Goal: Transaction & Acquisition: Download file/media

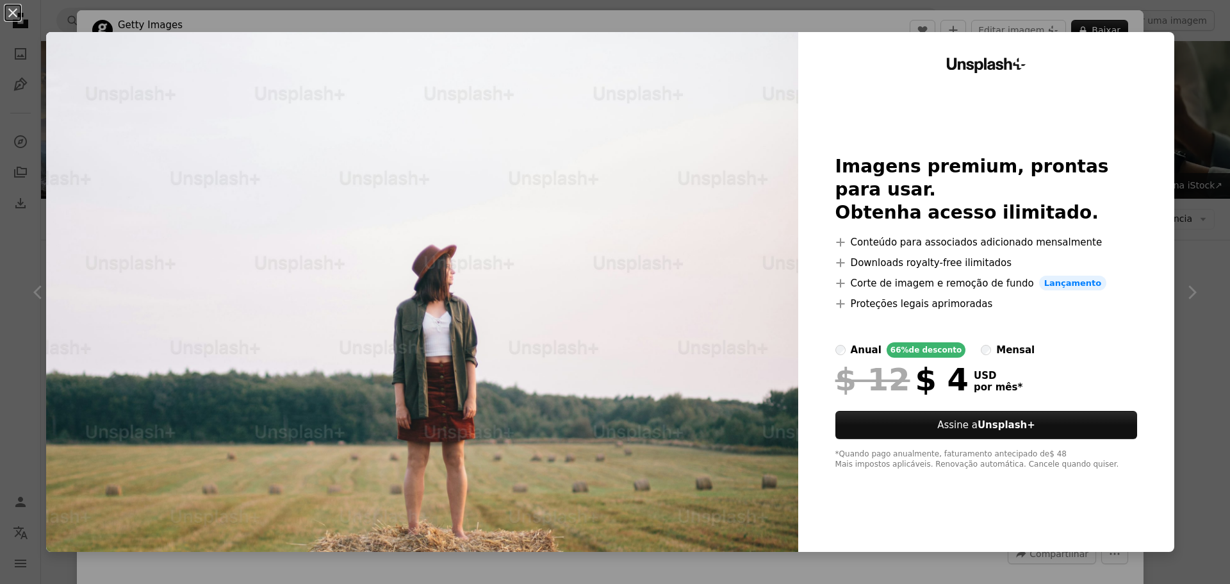
scroll to position [641, 0]
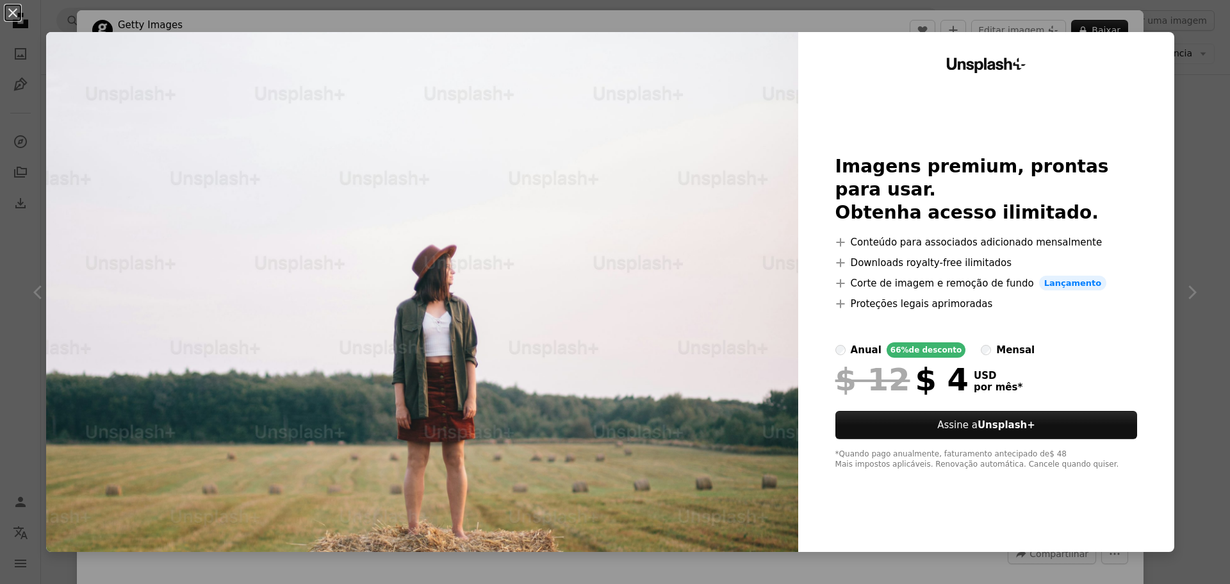
click at [1193, 38] on div "An X shape Unsplash+ Imagens premium, prontas para usar. Obtenha acesso ilimita…" at bounding box center [615, 292] width 1230 height 584
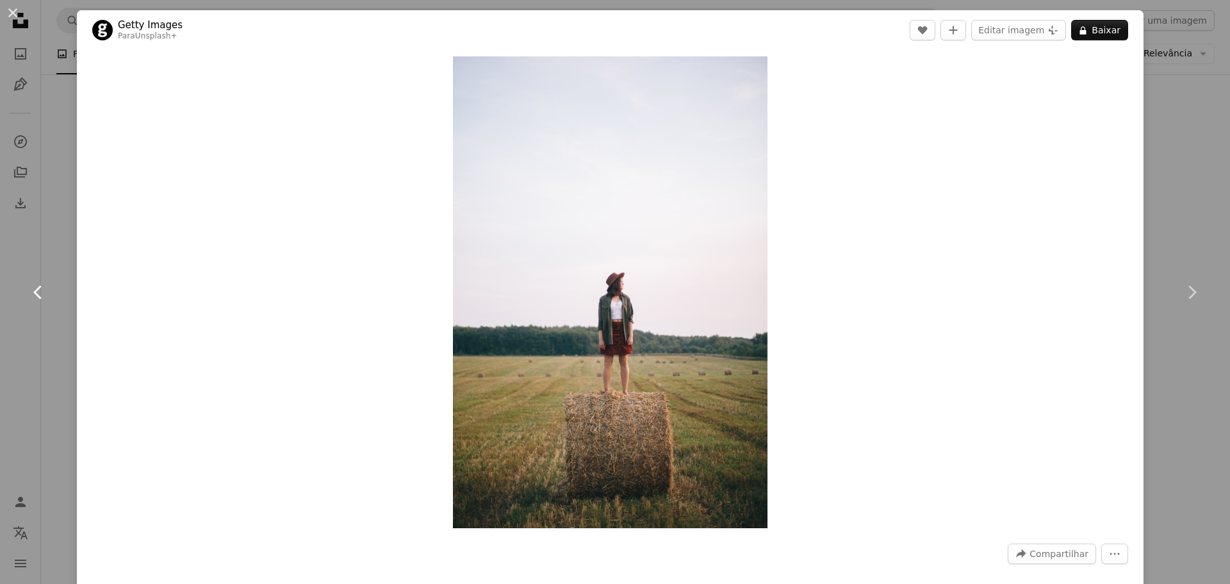
click at [32, 297] on icon "Chevron left" at bounding box center [38, 292] width 21 height 21
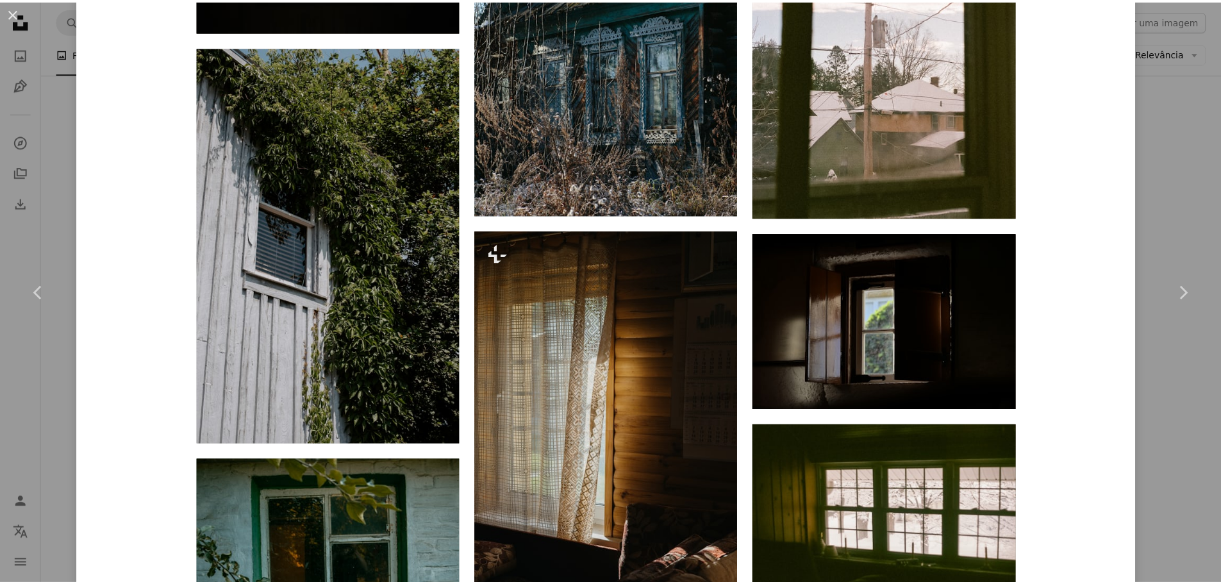
scroll to position [1986, 0]
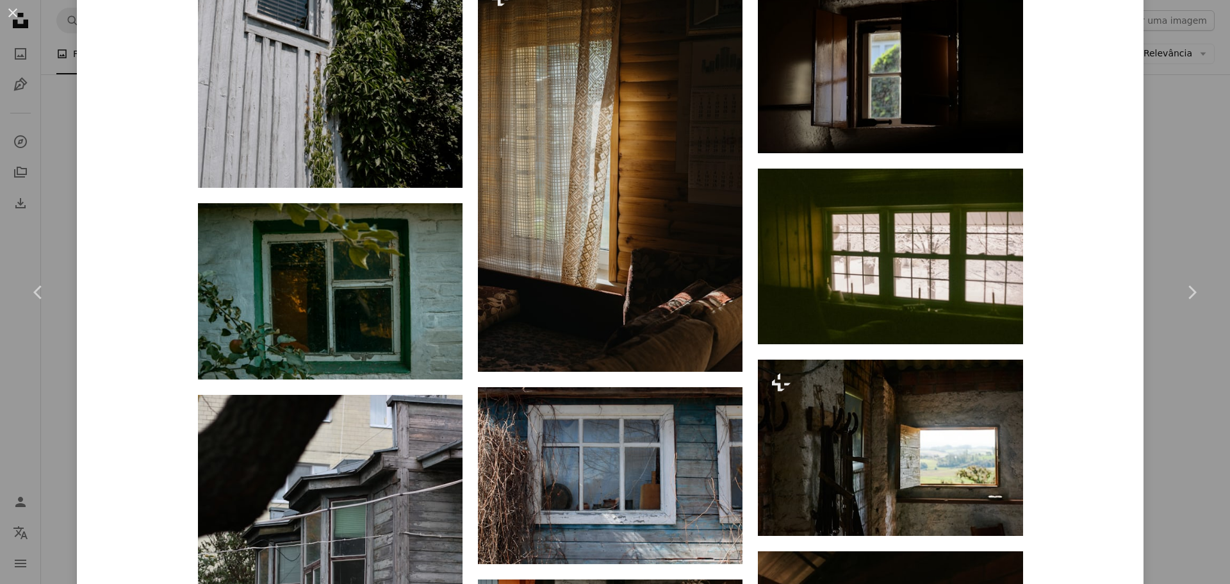
click at [1175, 152] on div "An X shape Chevron left Chevron right Polina Kuzovkova Disponível para contrata…" at bounding box center [615, 292] width 1230 height 584
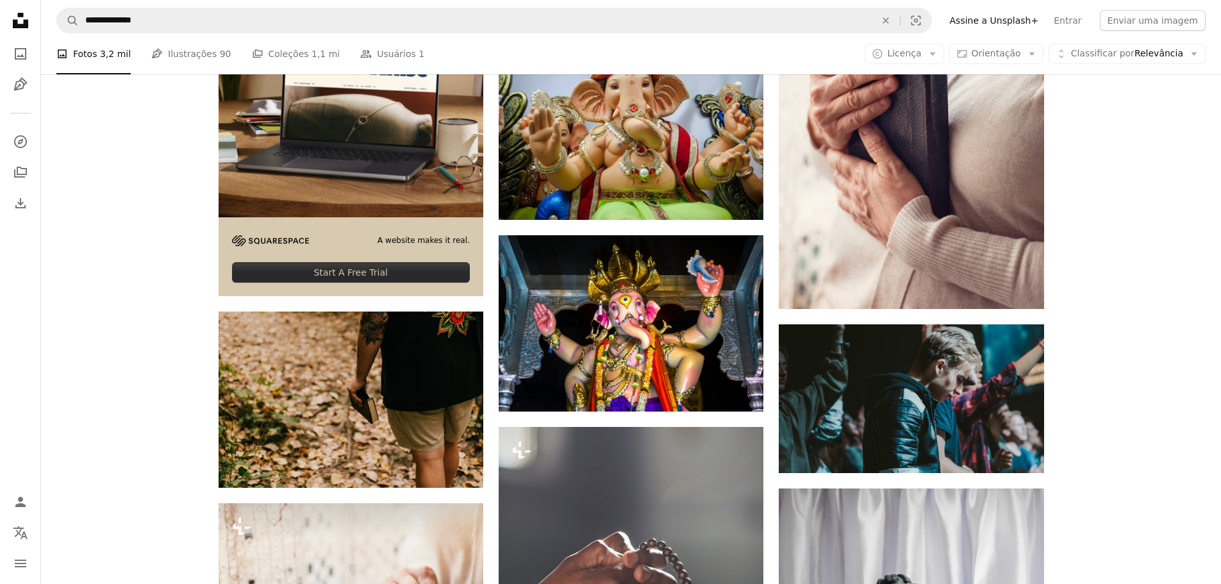
scroll to position [2744, 0]
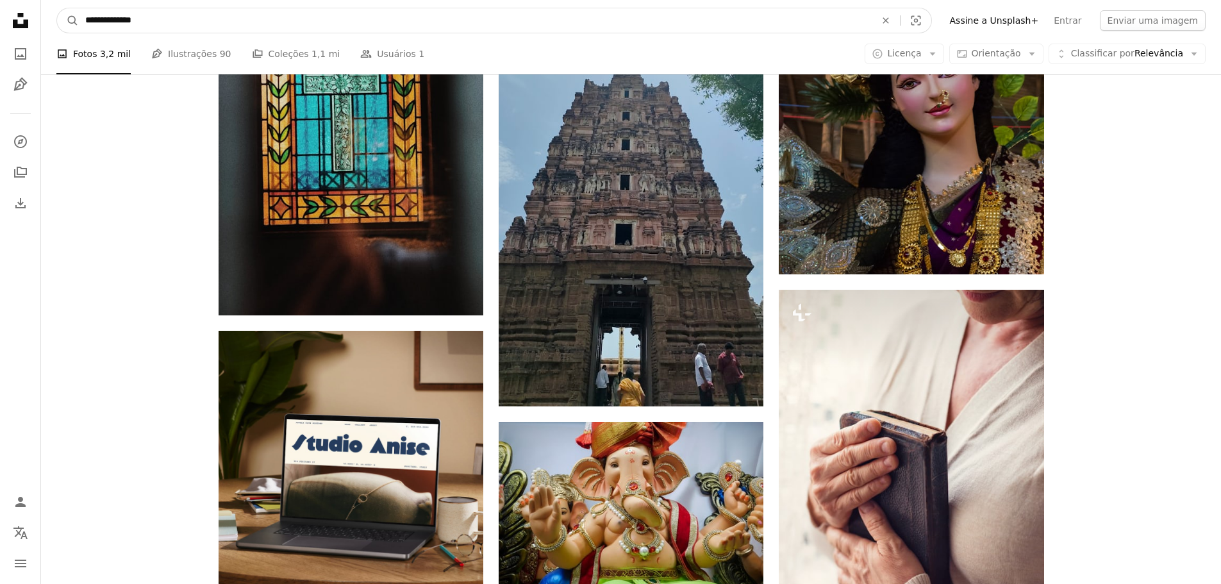
drag, startPoint x: 169, startPoint y: 19, endPoint x: 0, endPoint y: 27, distance: 168.7
type input "**********"
click button "A magnifying glass" at bounding box center [68, 20] width 22 height 24
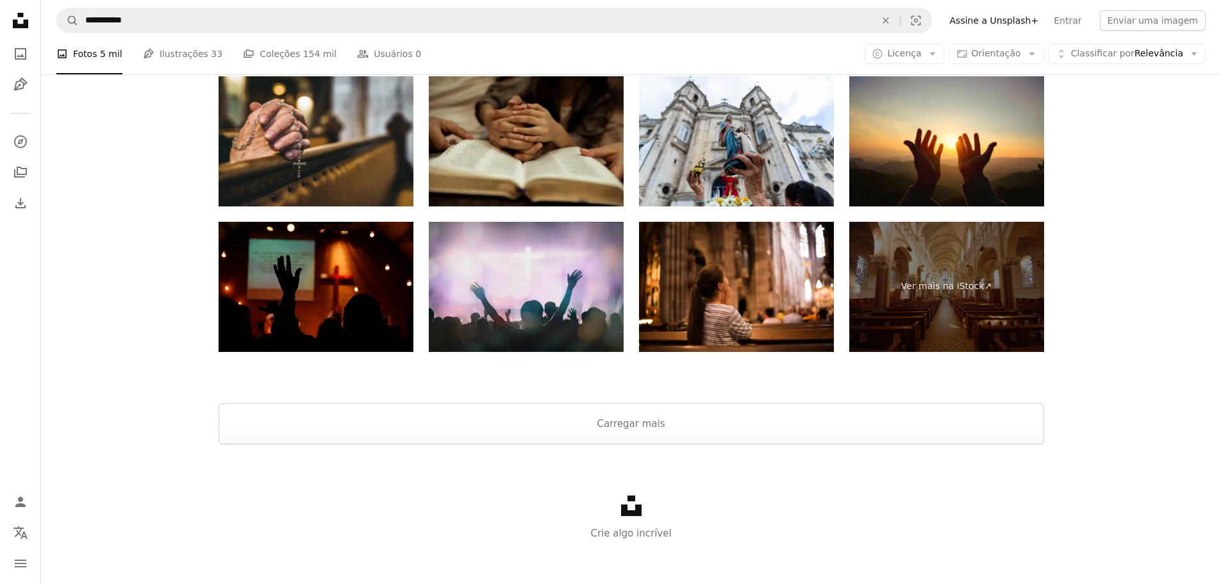
scroll to position [2271, 0]
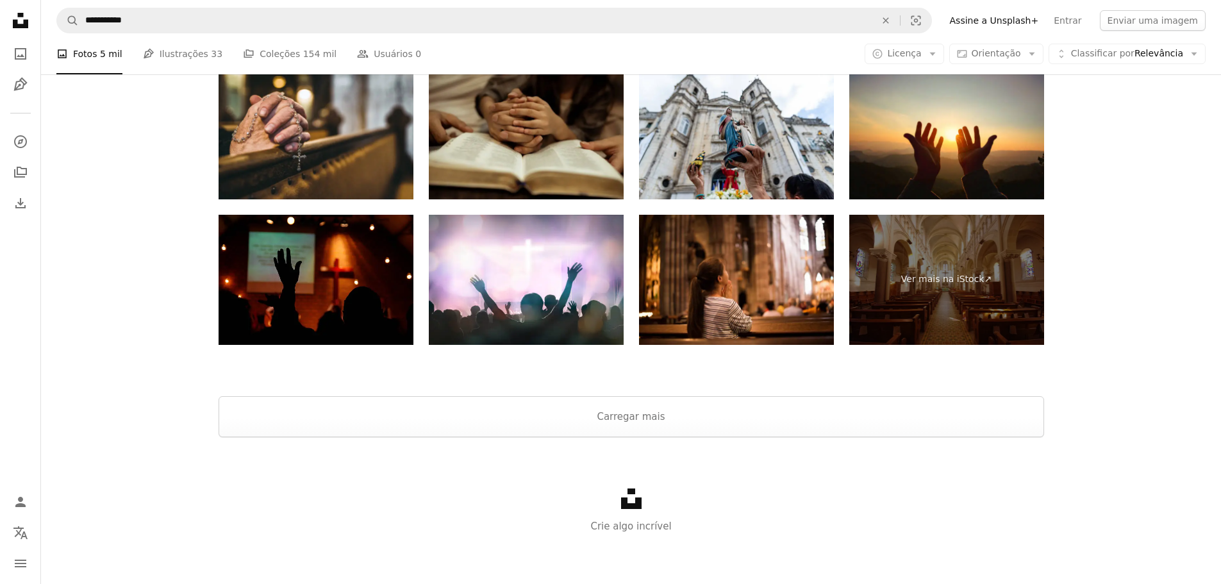
click at [635, 441] on div "Unsplash logo Crie algo incrível" at bounding box center [631, 511] width 1180 height 148
click at [652, 420] on button "Carregar mais" at bounding box center [630, 416] width 825 height 41
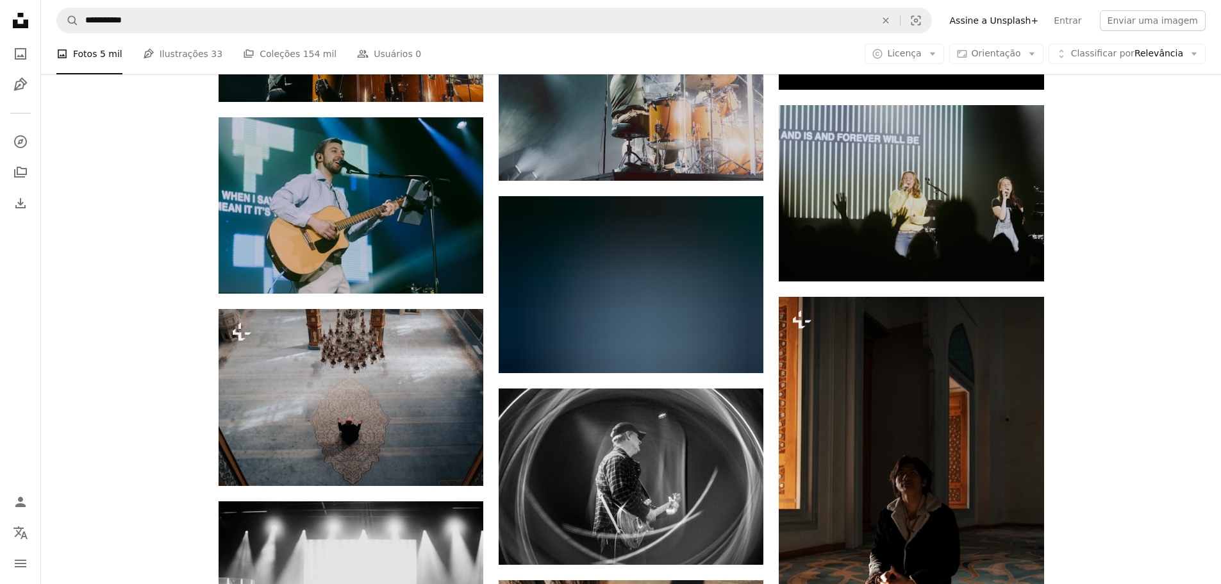
scroll to position [6884, 0]
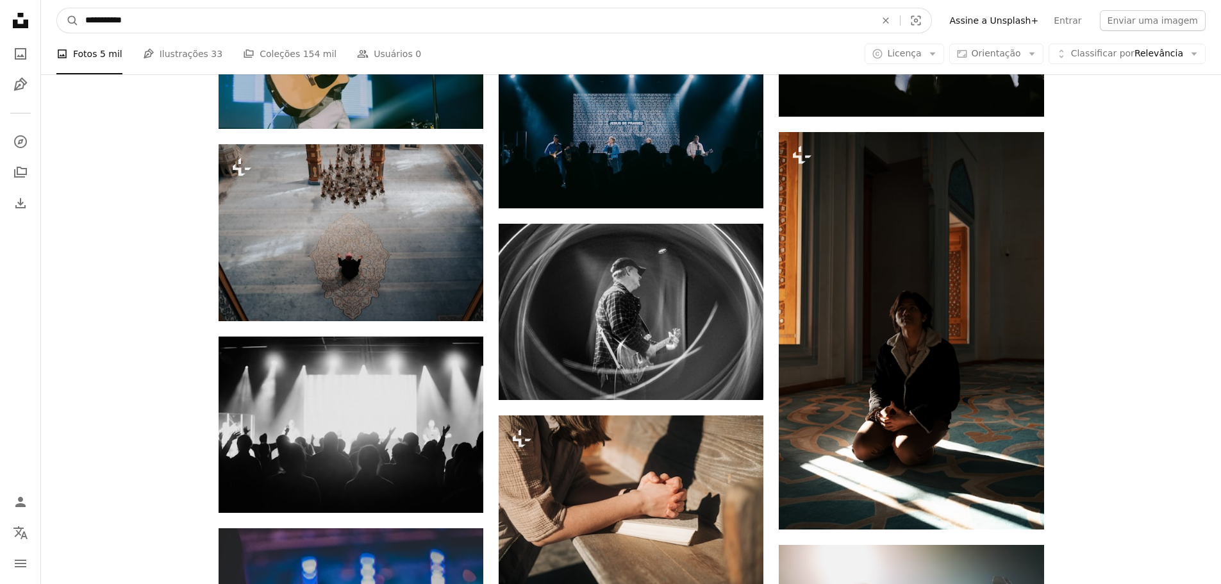
drag, startPoint x: 106, startPoint y: 24, endPoint x: 36, endPoint y: 26, distance: 69.9
type input "******"
click button "A magnifying glass" at bounding box center [68, 20] width 22 height 24
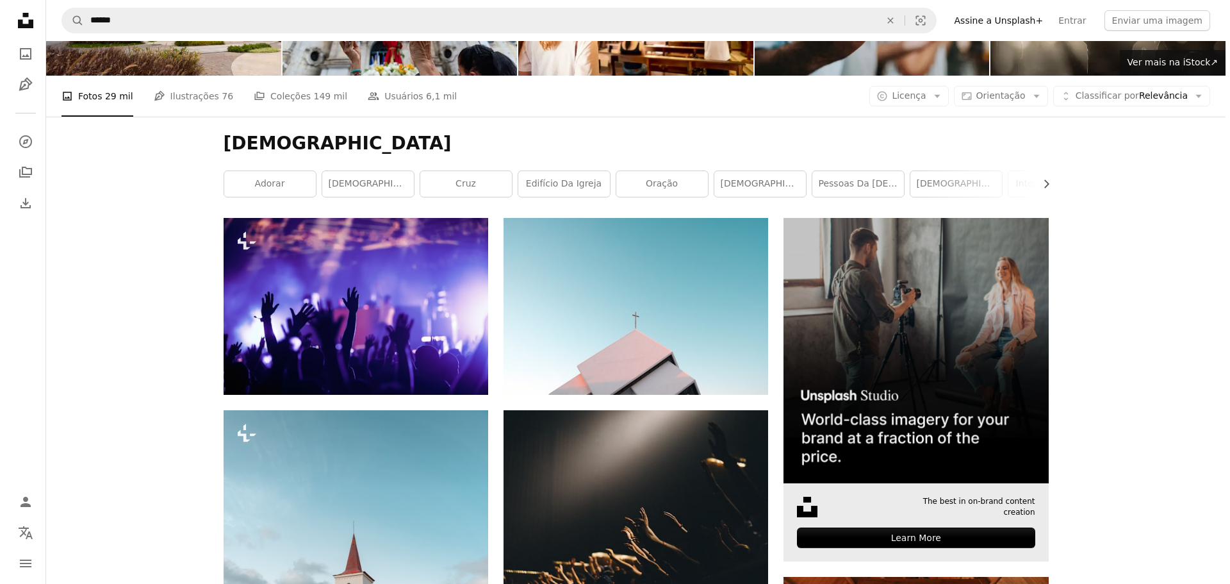
scroll to position [320, 0]
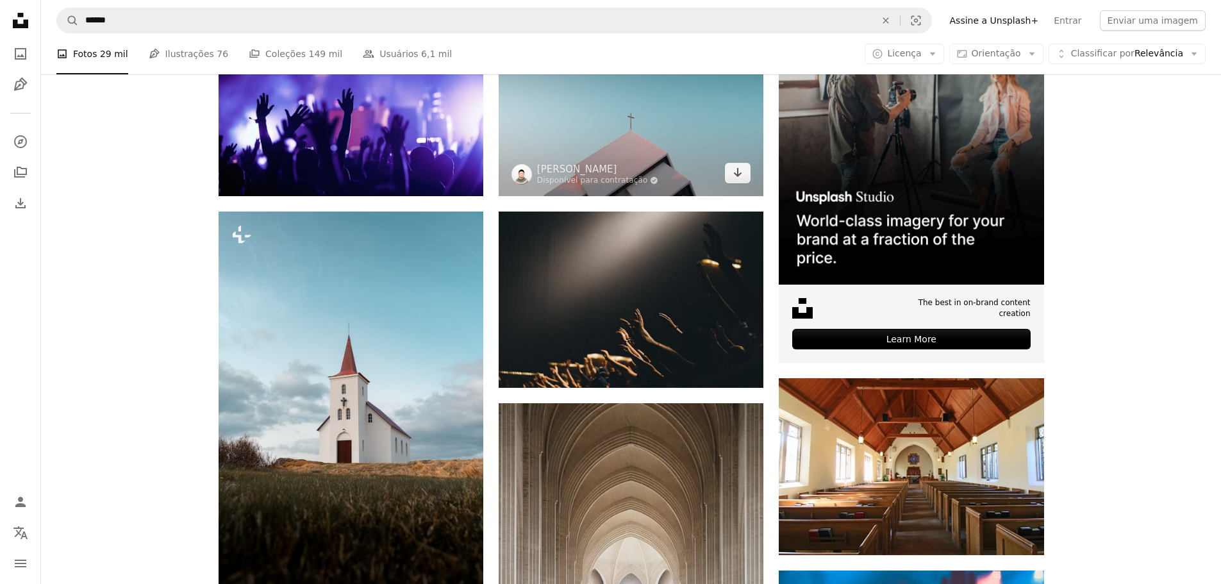
click at [621, 140] on img at bounding box center [630, 107] width 265 height 176
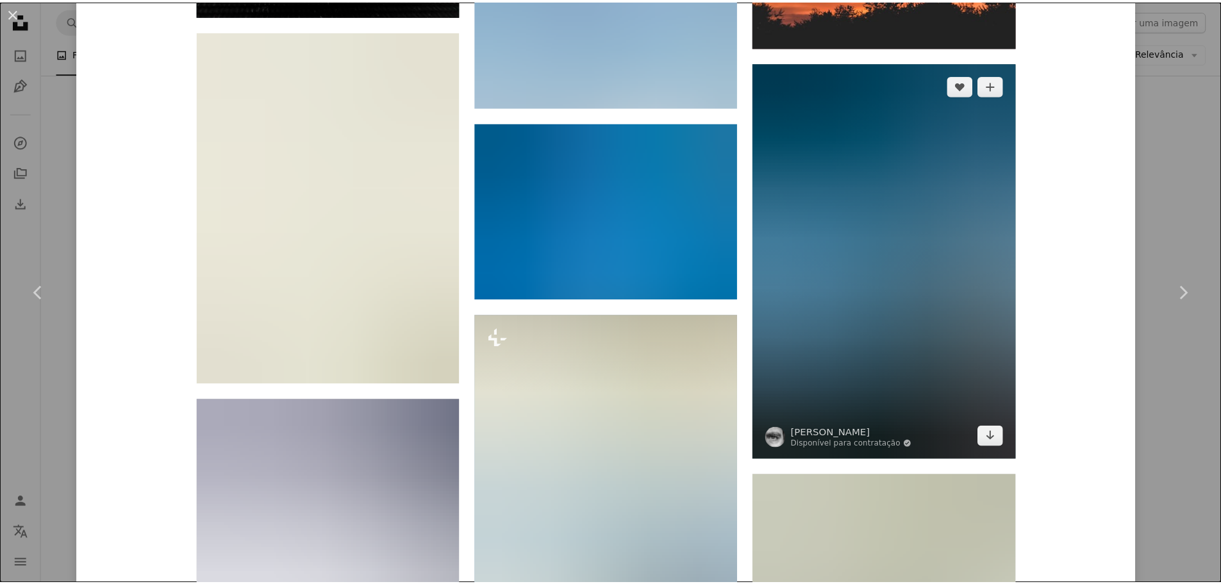
scroll to position [1474, 0]
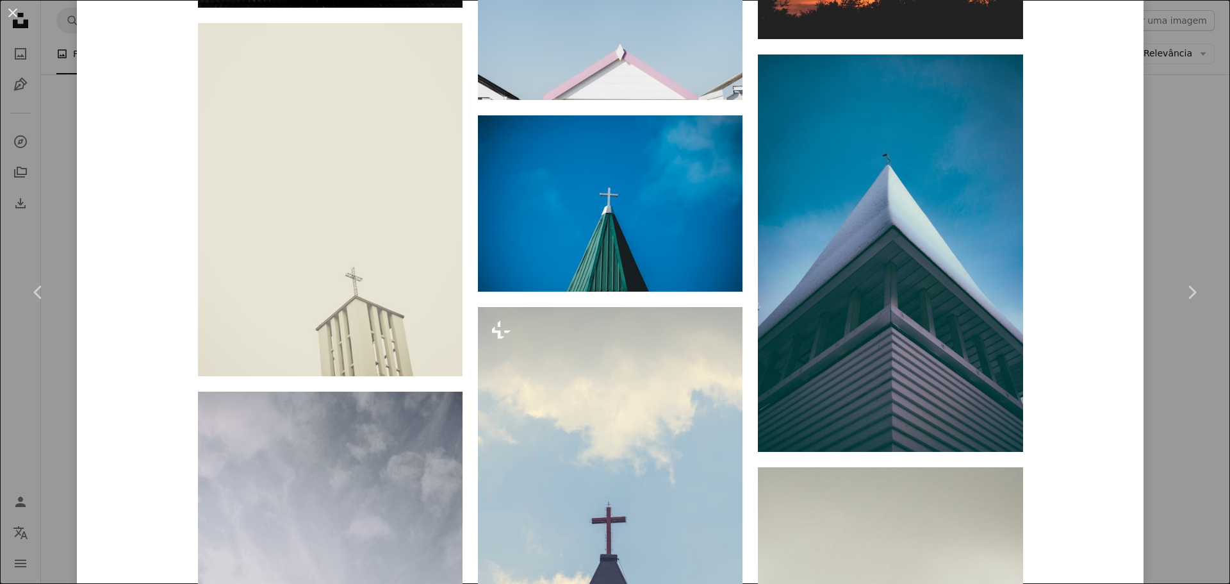
click at [1206, 142] on div "An X shape Chevron left Chevron right Akira Hojo Disponível para contratação A …" at bounding box center [615, 292] width 1230 height 584
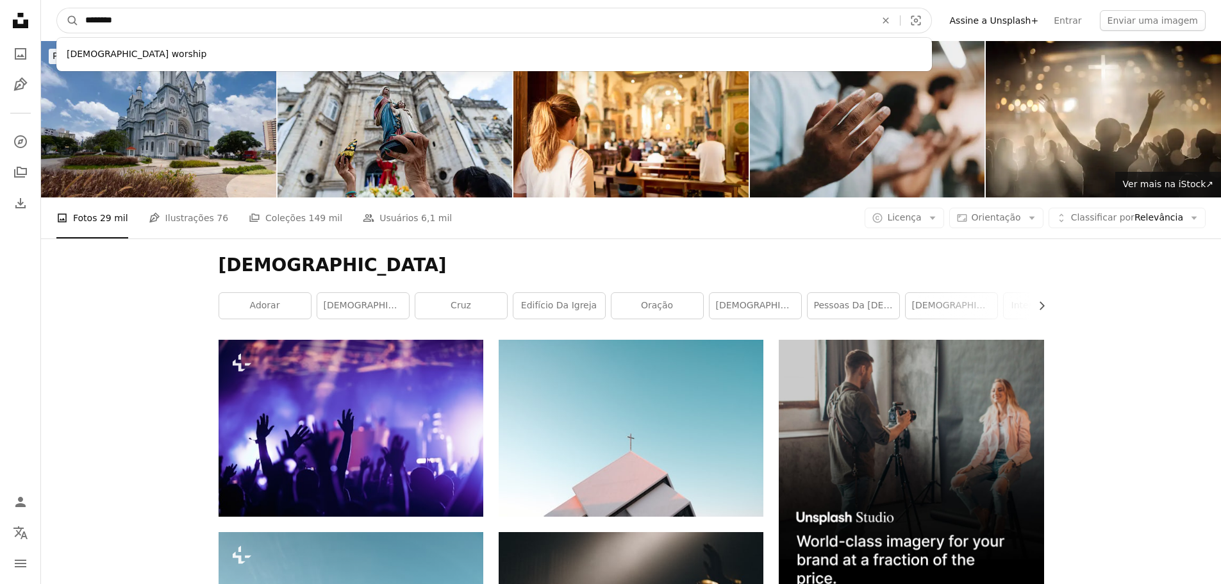
type input "*********"
click button "A magnifying glass" at bounding box center [68, 20] width 22 height 24
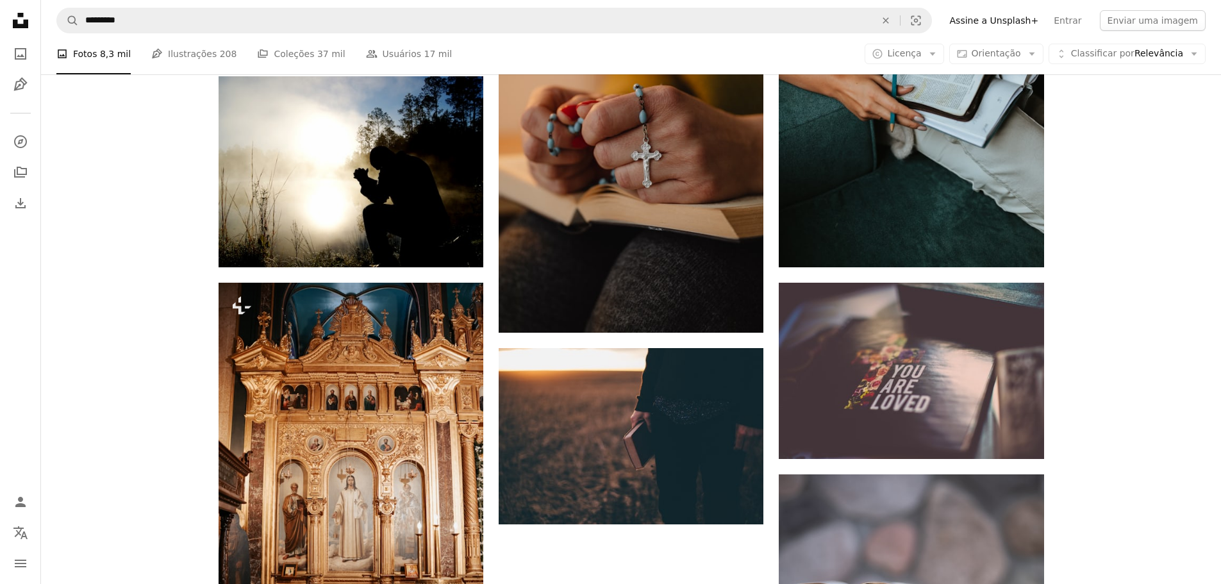
scroll to position [1474, 0]
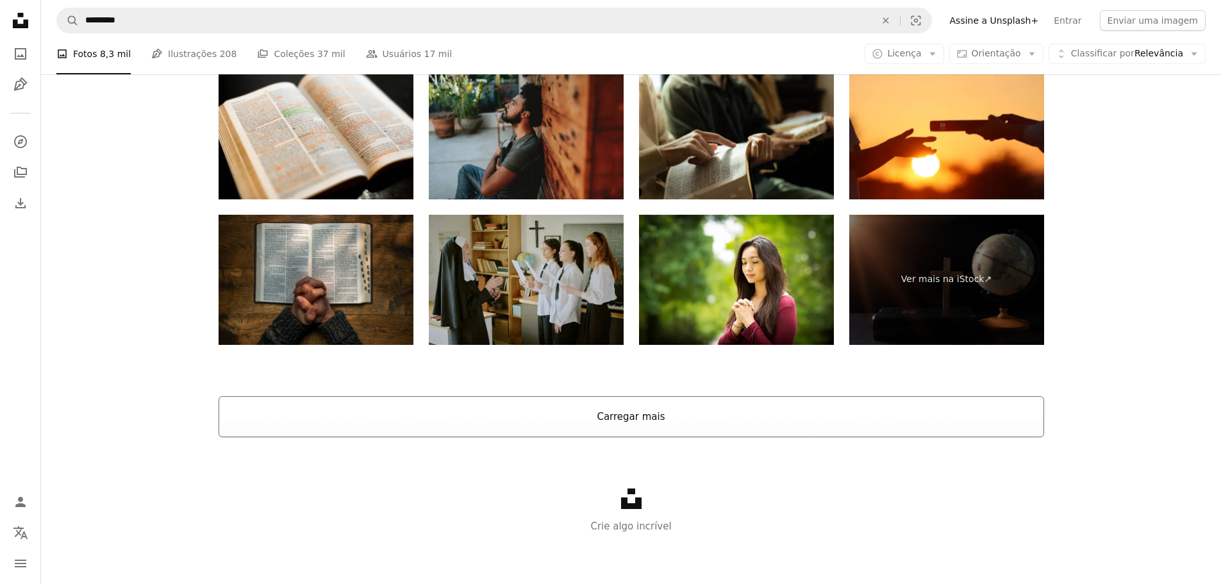
click at [621, 422] on button "Carregar mais" at bounding box center [630, 416] width 825 height 41
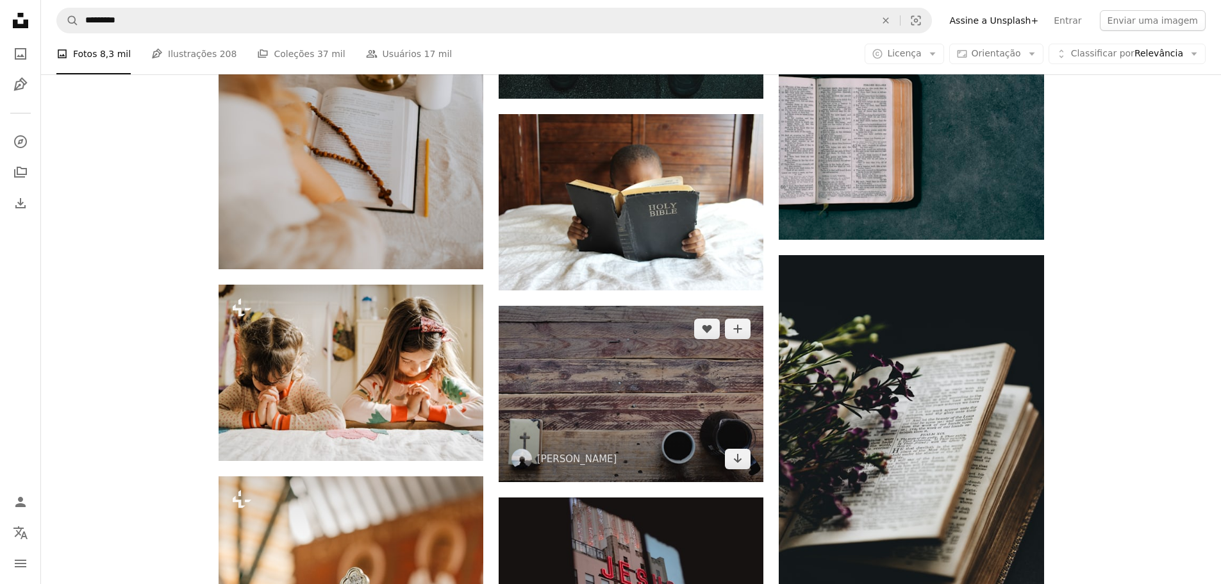
scroll to position [2487, 0]
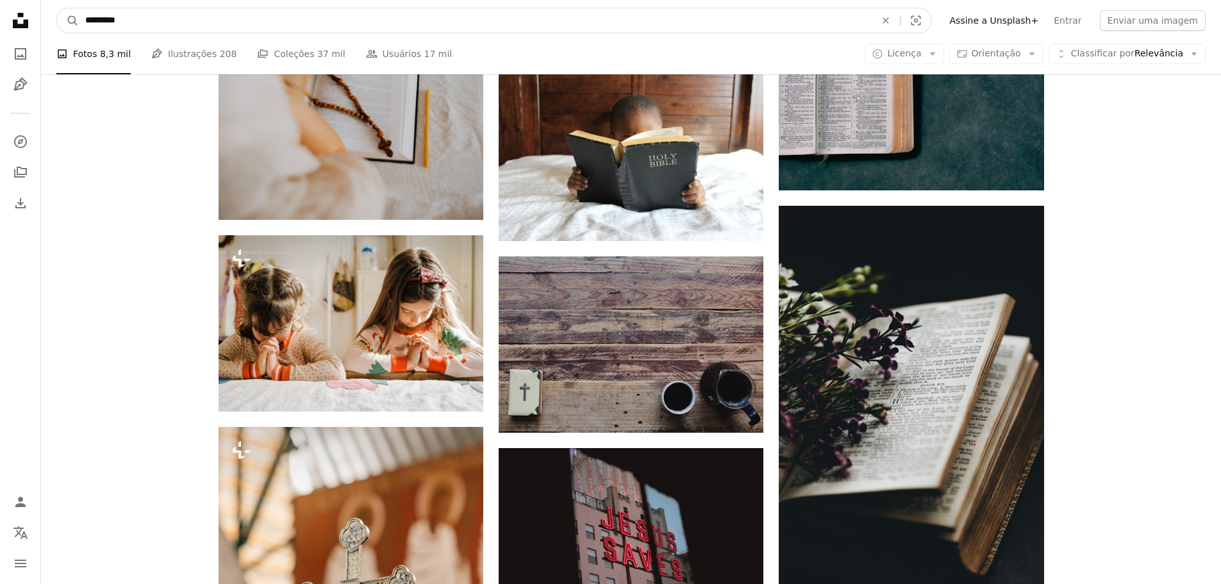
drag, startPoint x: 138, startPoint y: 20, endPoint x: 0, endPoint y: -4, distance: 140.5
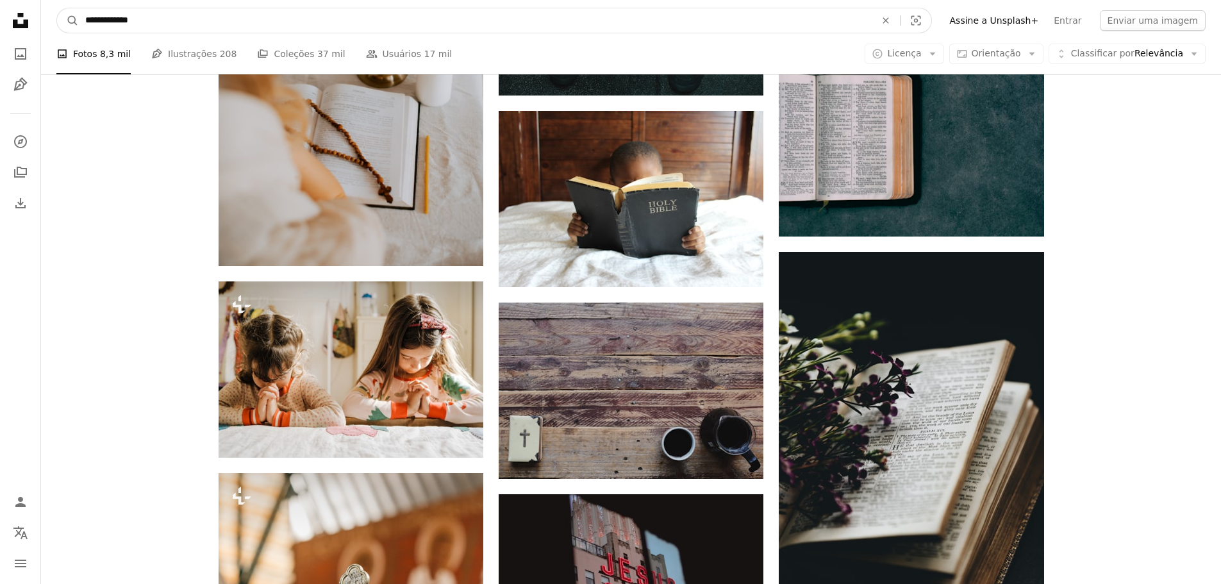
type input "**********"
click button "A magnifying glass" at bounding box center [68, 20] width 22 height 24
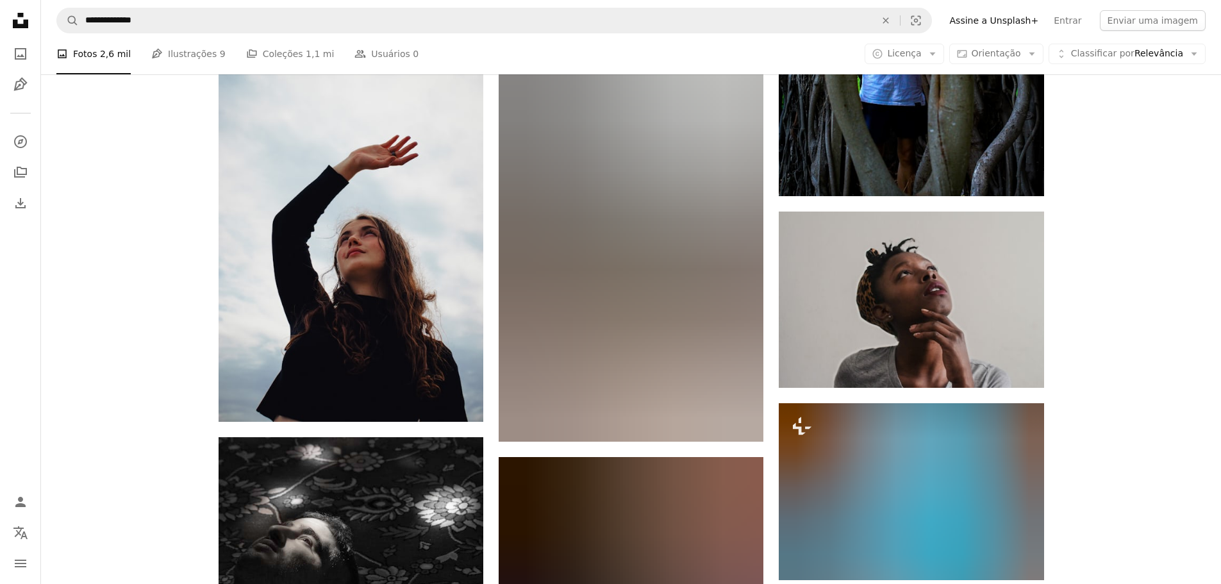
scroll to position [897, 0]
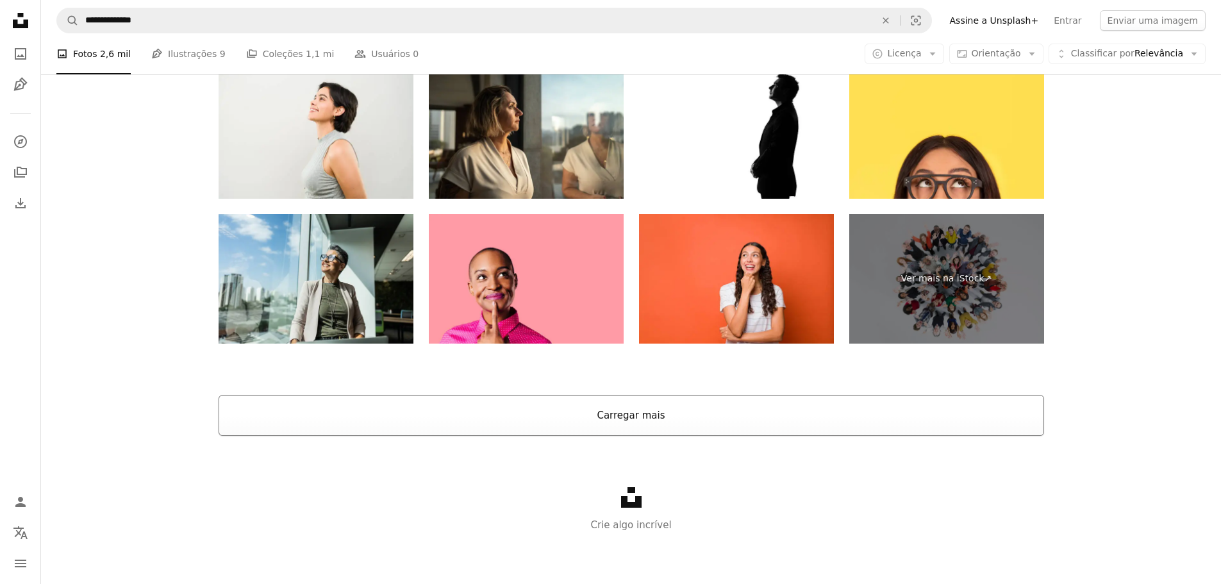
click at [656, 401] on button "Carregar mais" at bounding box center [630, 415] width 825 height 41
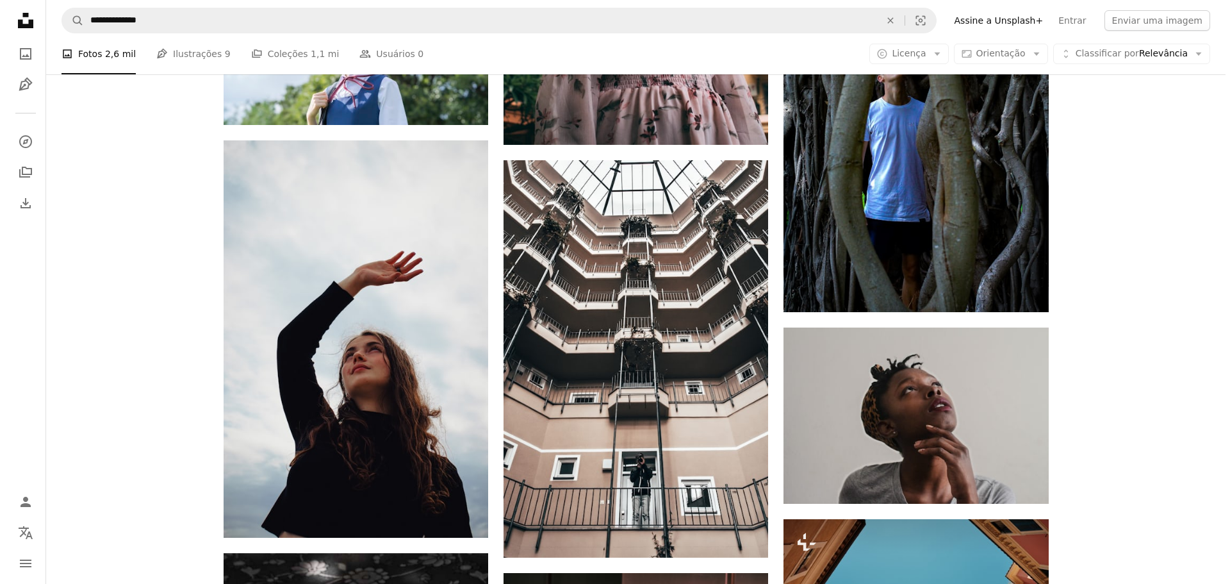
scroll to position [763, 0]
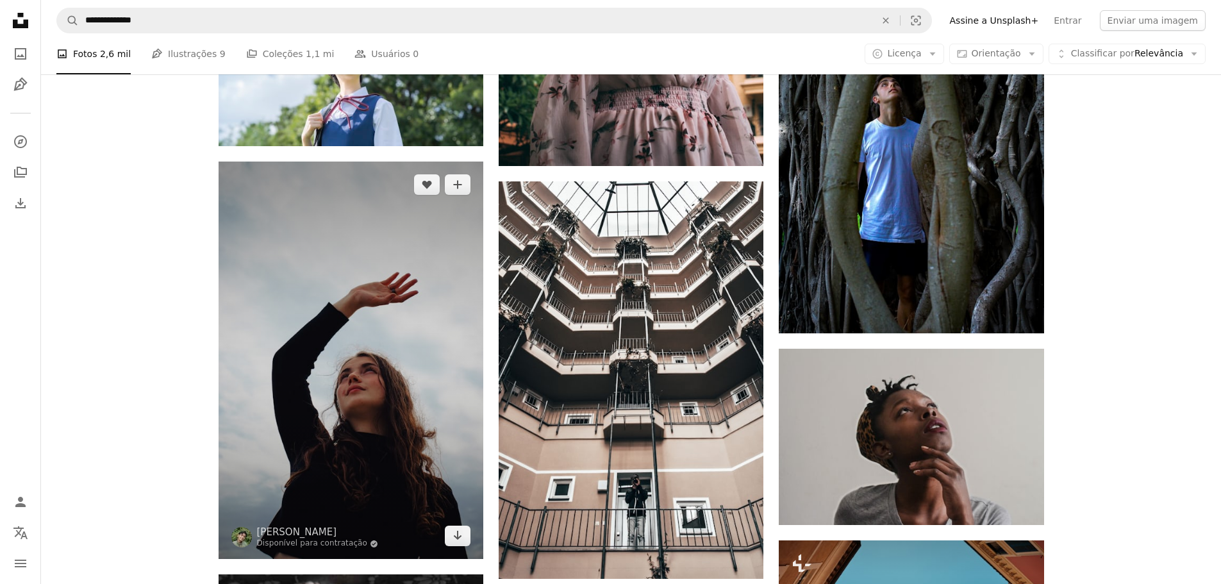
click at [353, 342] on img at bounding box center [350, 359] width 265 height 397
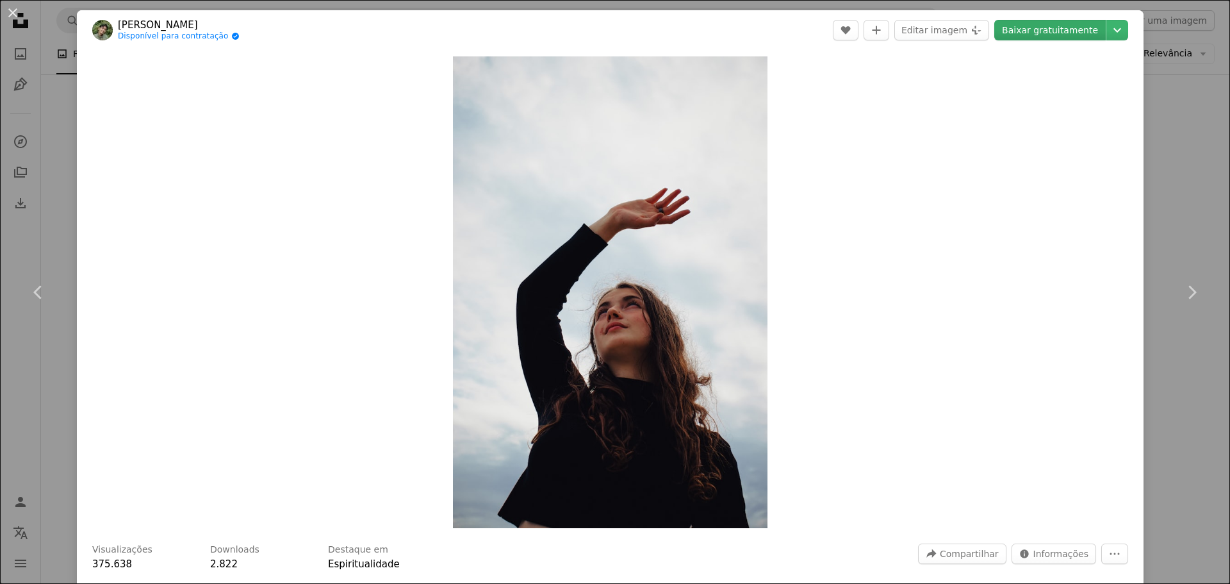
click at [1033, 28] on link "Baixar gratuitamente" at bounding box center [1049, 30] width 111 height 21
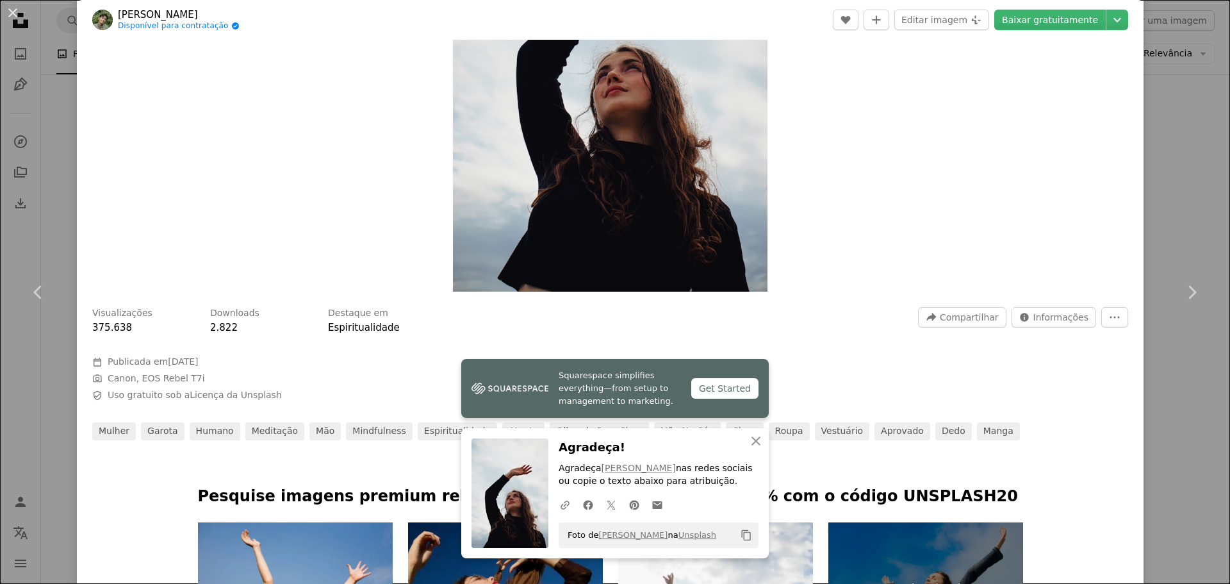
scroll to position [384, 0]
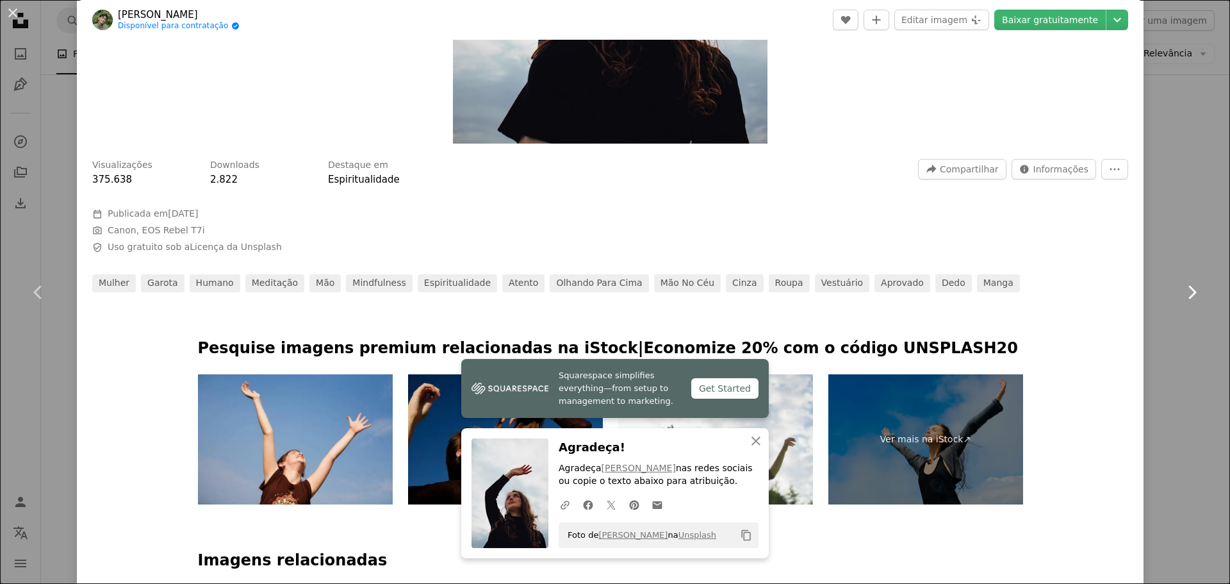
click at [1173, 265] on link "Chevron right" at bounding box center [1191, 292] width 77 height 123
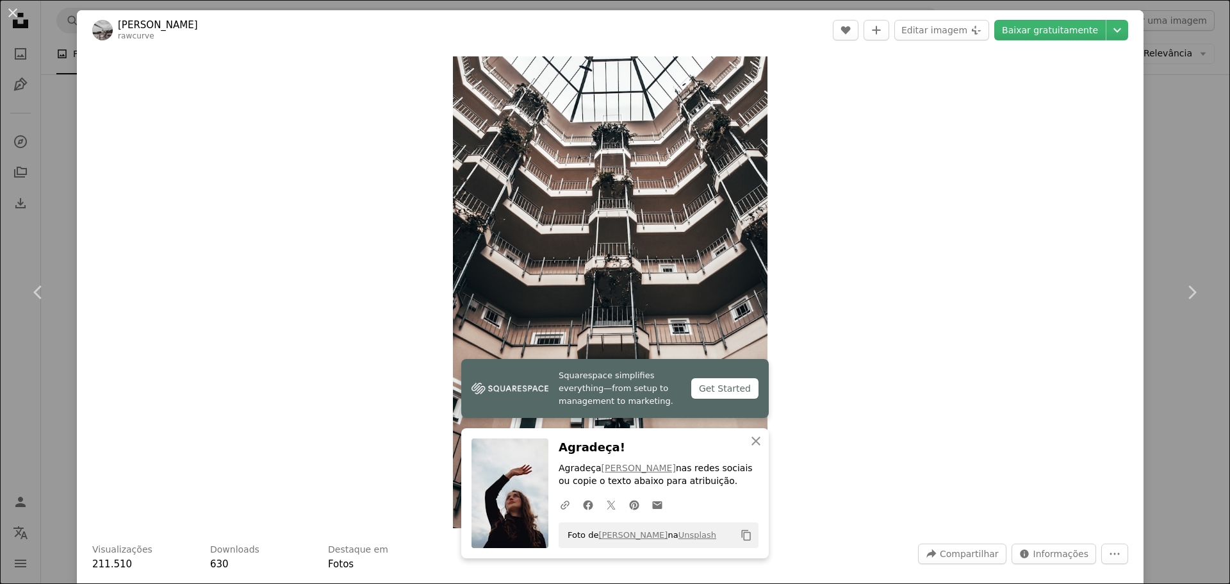
click at [1184, 214] on div "An X shape Chevron left Chevron right Squarespace simplifies everything—from se…" at bounding box center [615, 292] width 1230 height 584
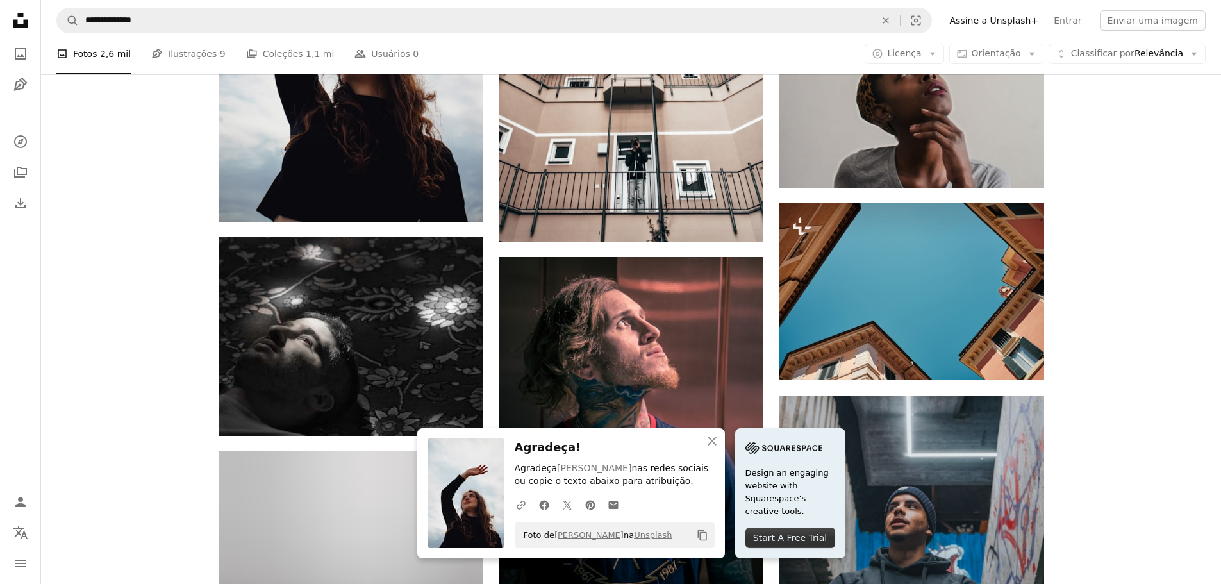
scroll to position [1147, 0]
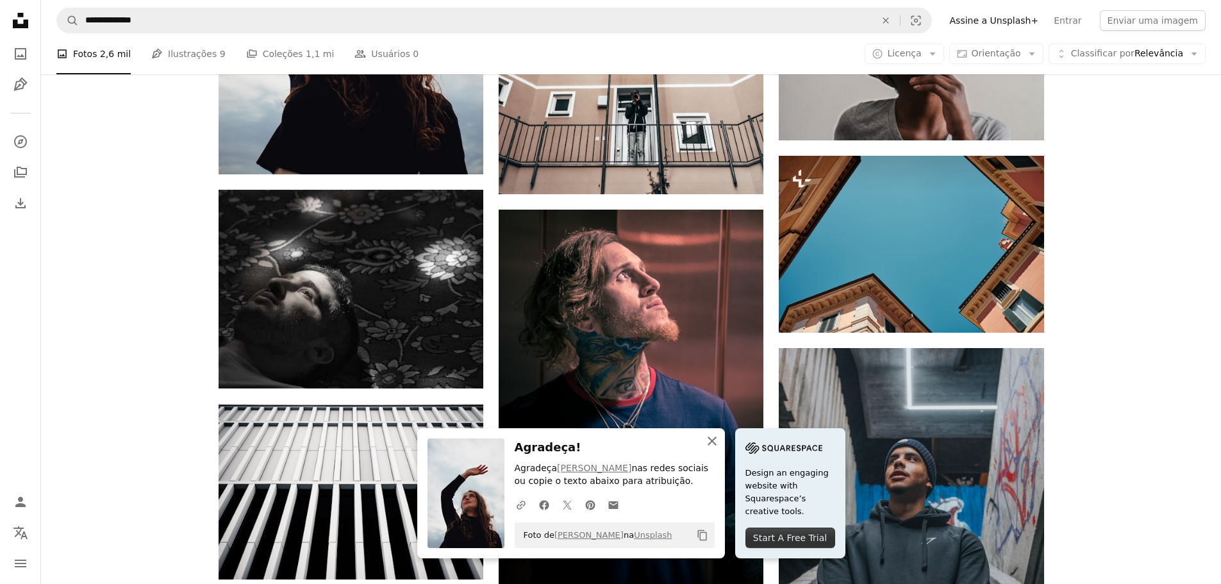
click at [712, 445] on icon "An X shape" at bounding box center [711, 440] width 15 height 15
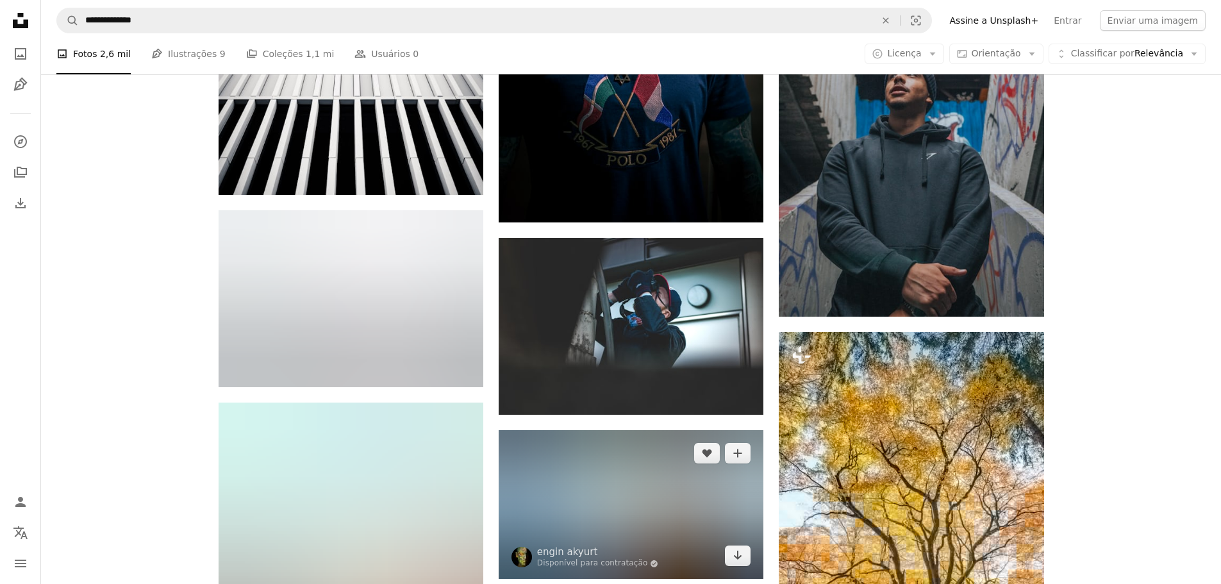
scroll to position [1788, 0]
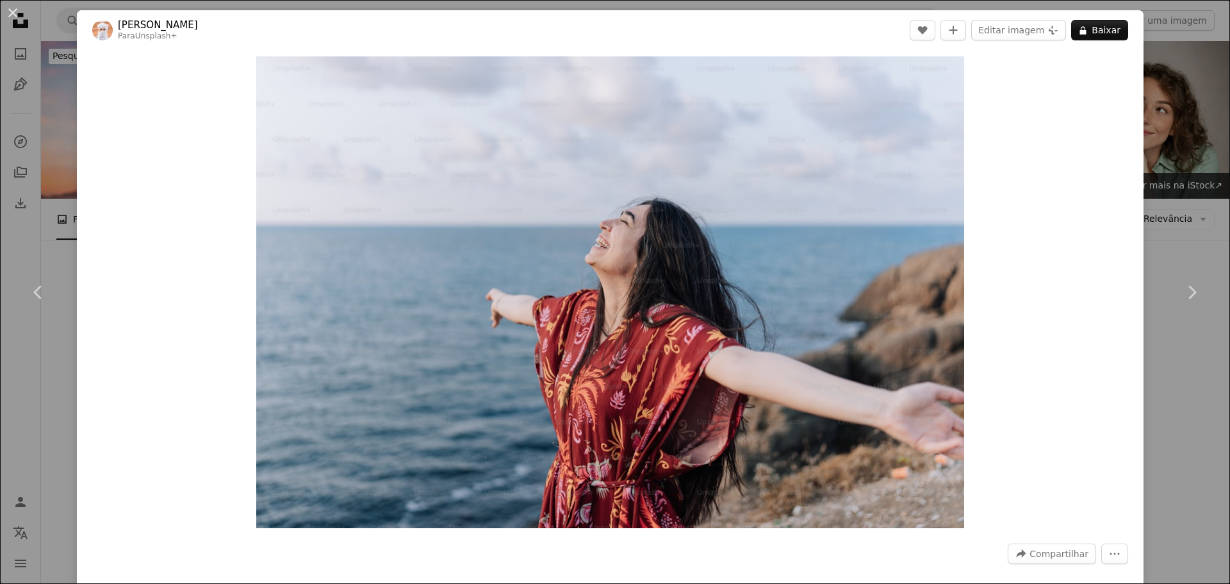
scroll to position [513, 0]
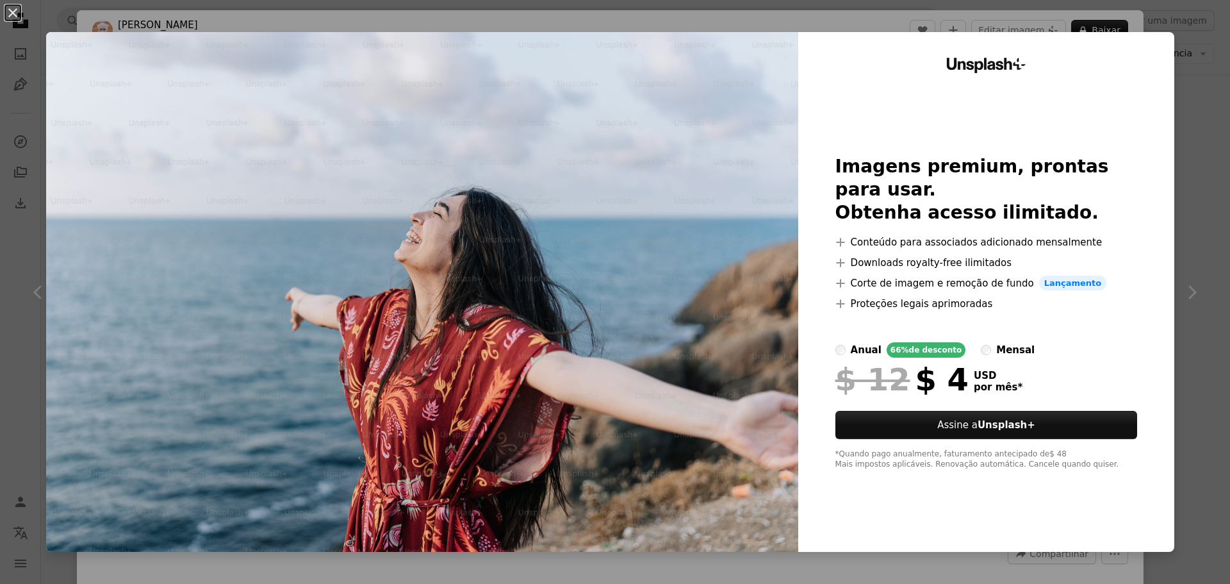
click at [1201, 45] on div "An X shape Unsplash+ Imagens premium, prontas para usar. Obtenha acesso ilimita…" at bounding box center [615, 292] width 1230 height 584
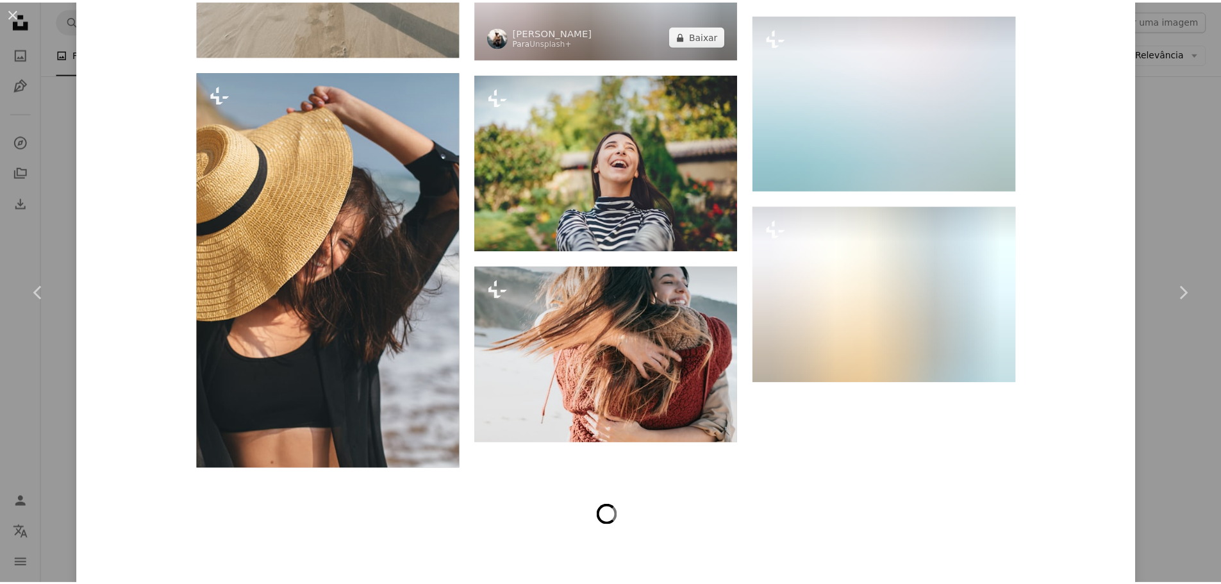
scroll to position [5750, 0]
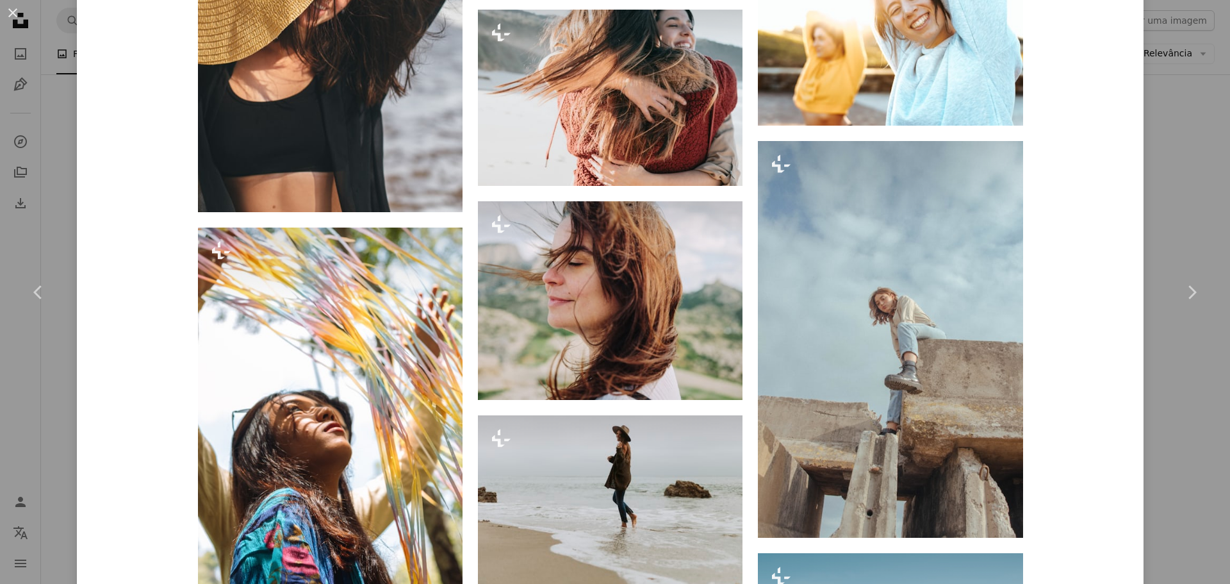
click at [1137, 142] on div "An X shape Chevron left Chevron right Ahmed Para Unsplash+ A heart A plus sign …" at bounding box center [615, 292] width 1230 height 584
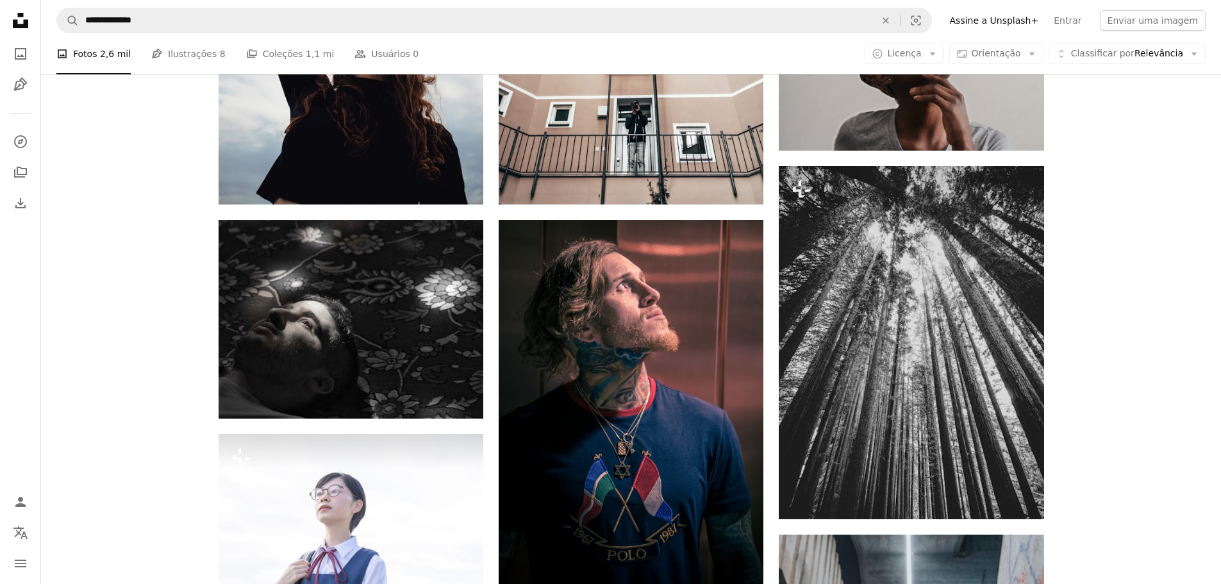
scroll to position [1281, 0]
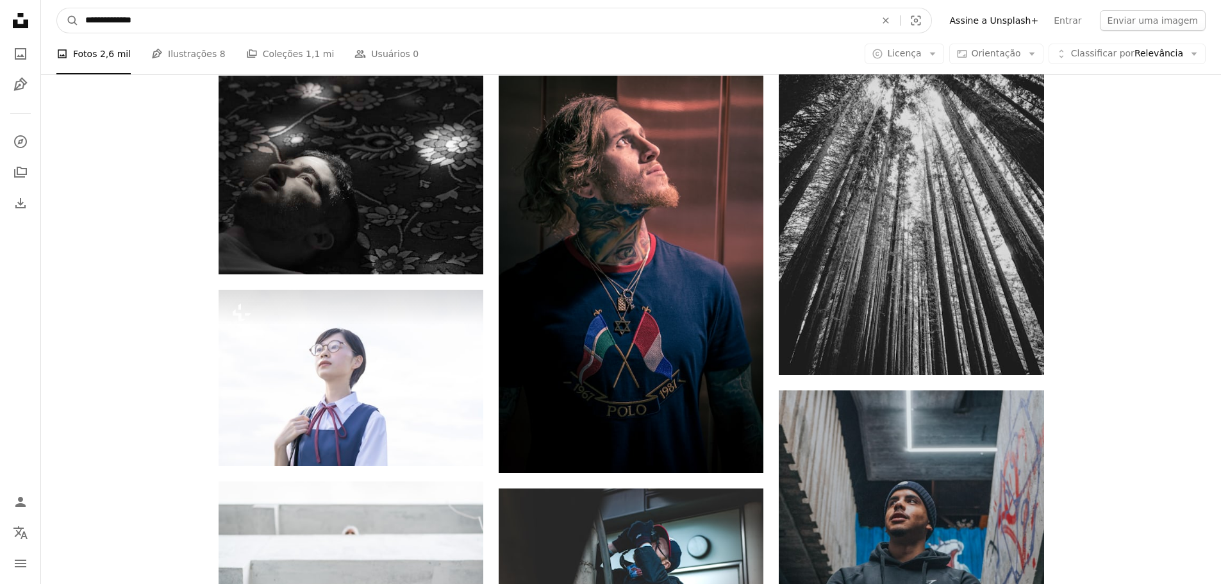
click at [254, 22] on input "**********" at bounding box center [475, 20] width 793 height 24
type input "**********"
click button "A magnifying glass" at bounding box center [68, 20] width 22 height 24
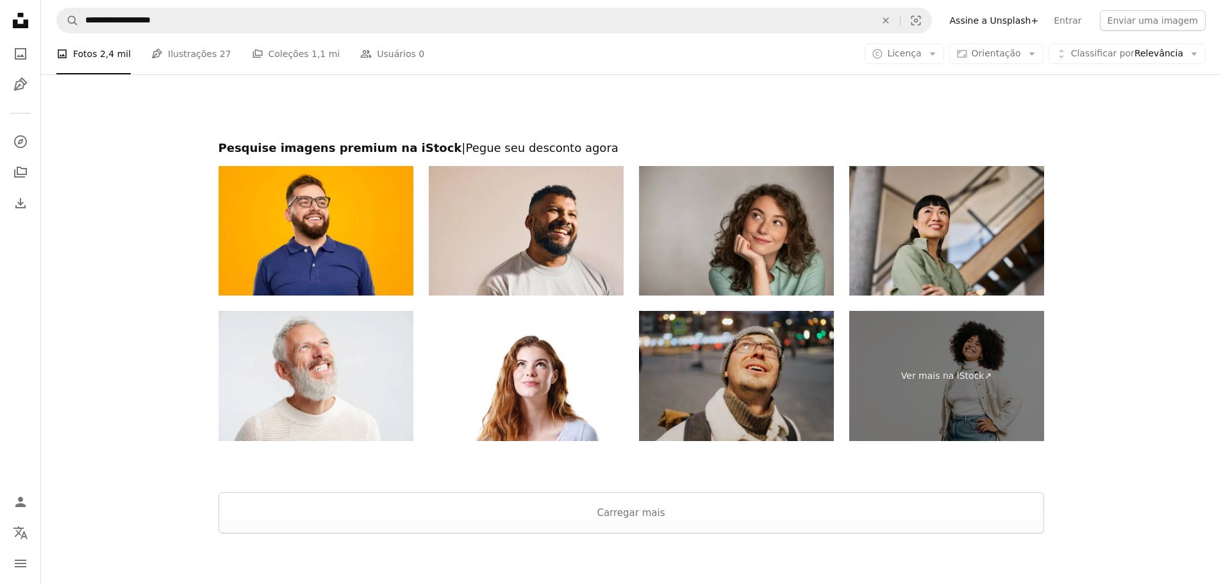
scroll to position [2600, 0]
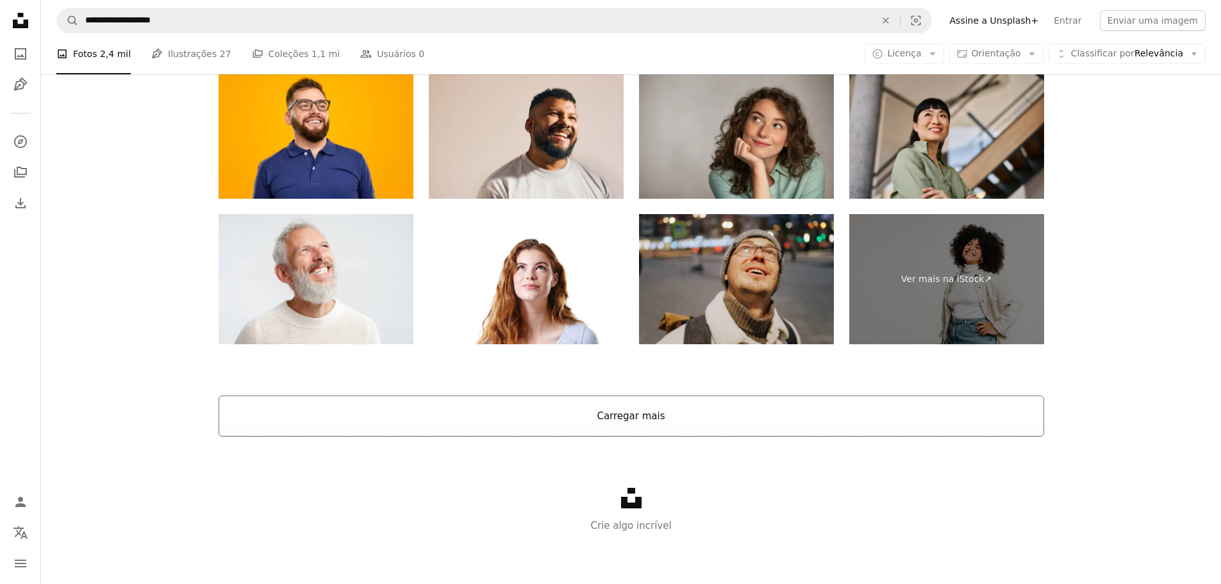
click at [735, 409] on button "Carregar mais" at bounding box center [630, 415] width 825 height 41
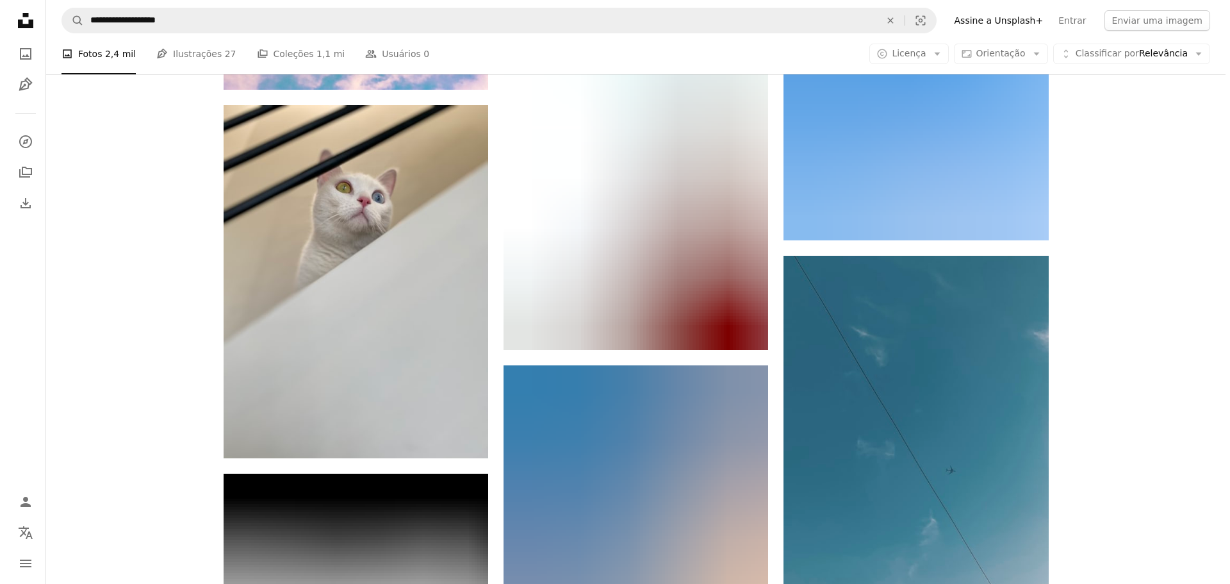
scroll to position [11557, 0]
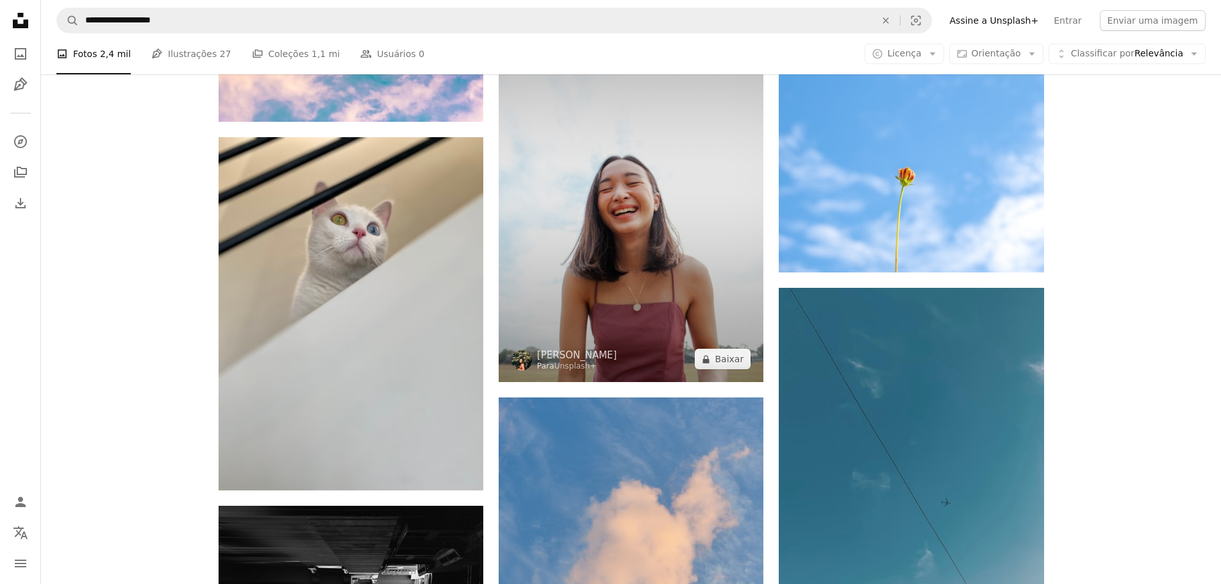
click at [680, 218] on img at bounding box center [630, 183] width 265 height 397
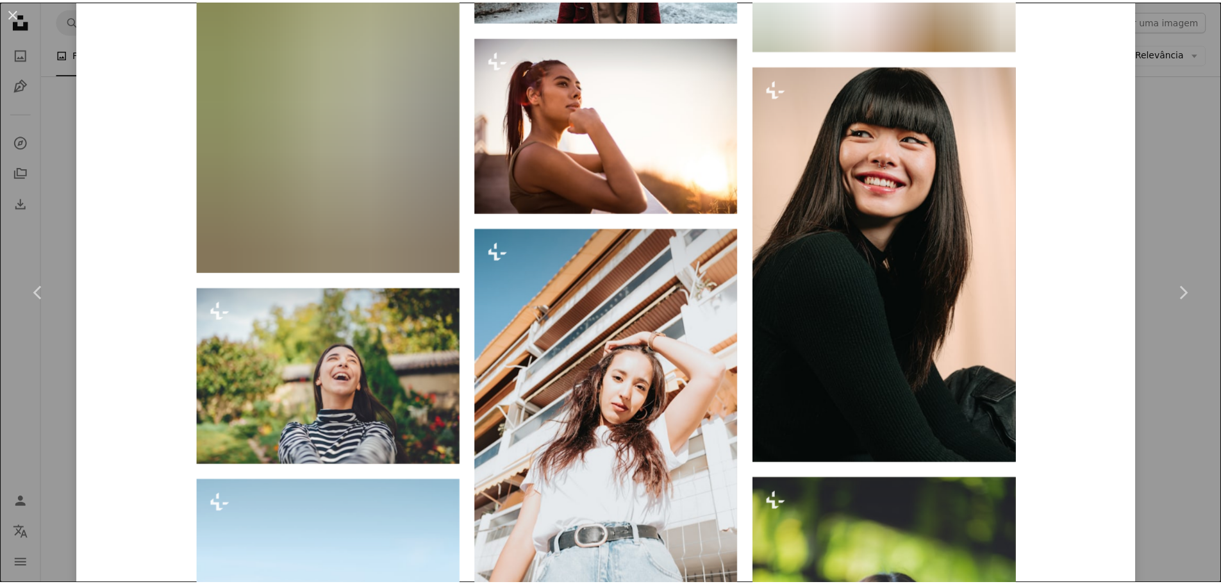
scroll to position [3004, 0]
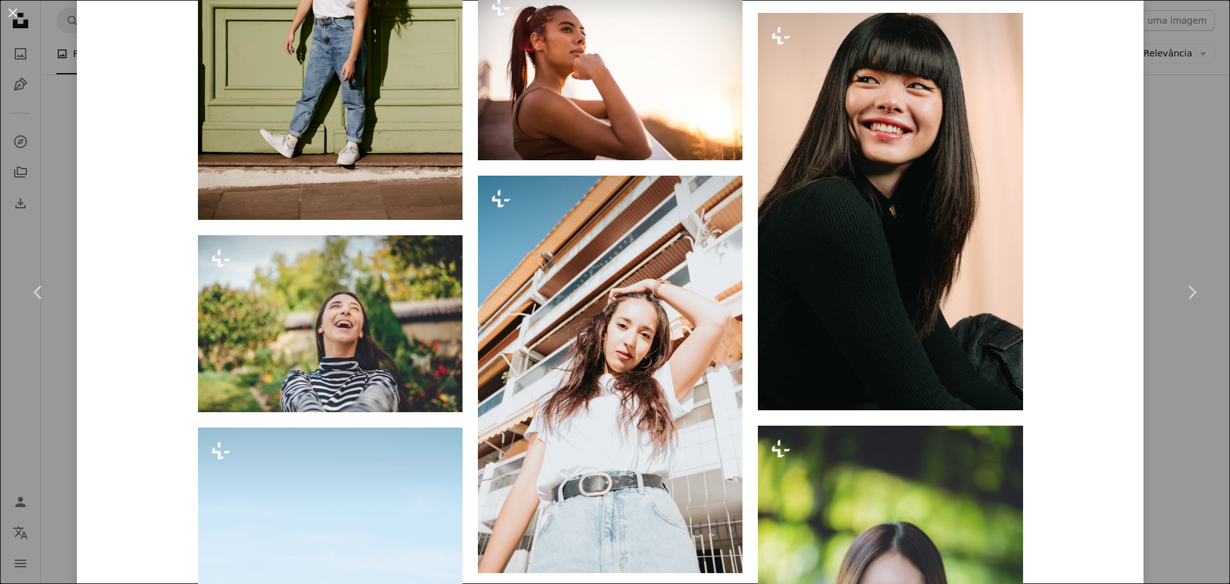
click at [1193, 211] on div "An X shape Chevron left Chevron right [PERSON_NAME] Para Unsplash+ A heart A pl…" at bounding box center [615, 292] width 1230 height 584
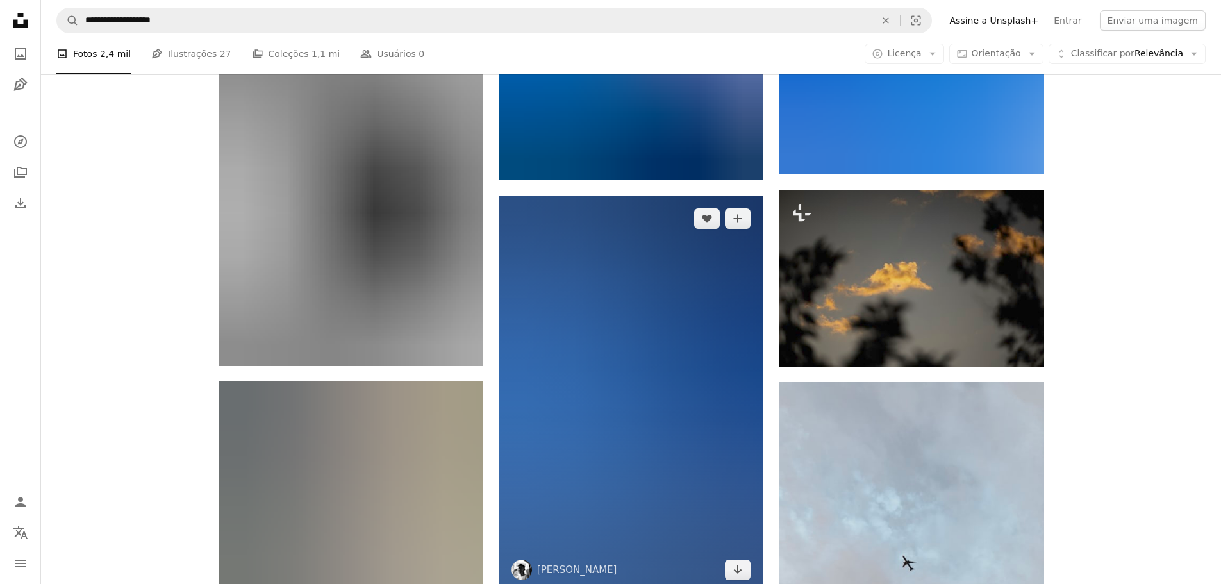
scroll to position [13863, 0]
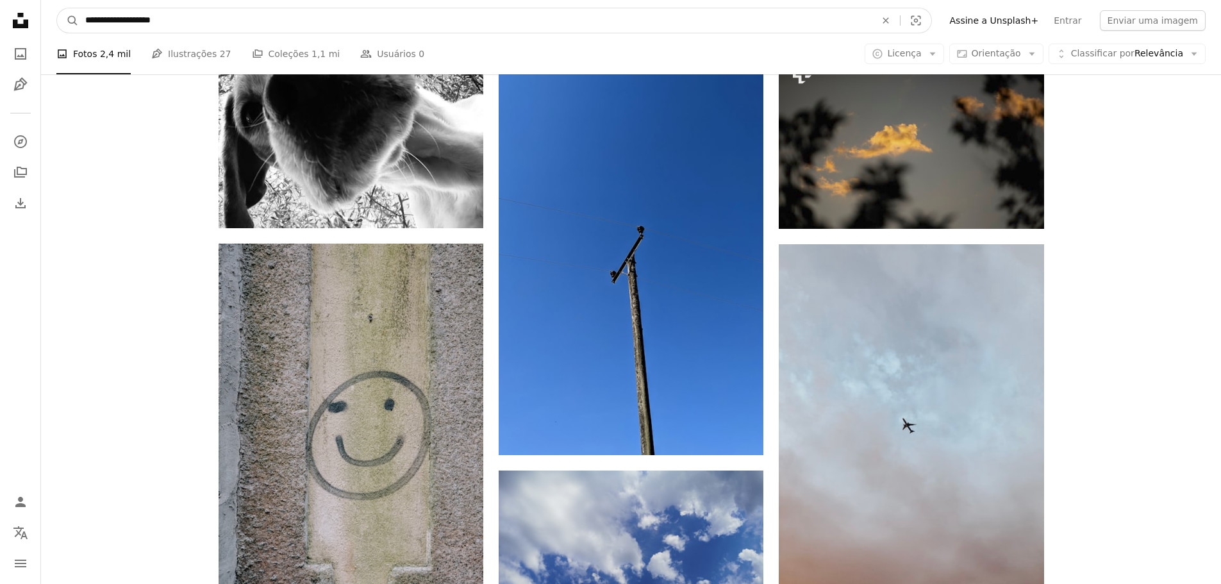
drag, startPoint x: 175, startPoint y: 19, endPoint x: 117, endPoint y: 35, distance: 60.5
click at [117, 35] on nav "**********" at bounding box center [631, 20] width 1180 height 41
type input "*******"
click at [57, 8] on button "A magnifying glass" at bounding box center [68, 20] width 22 height 24
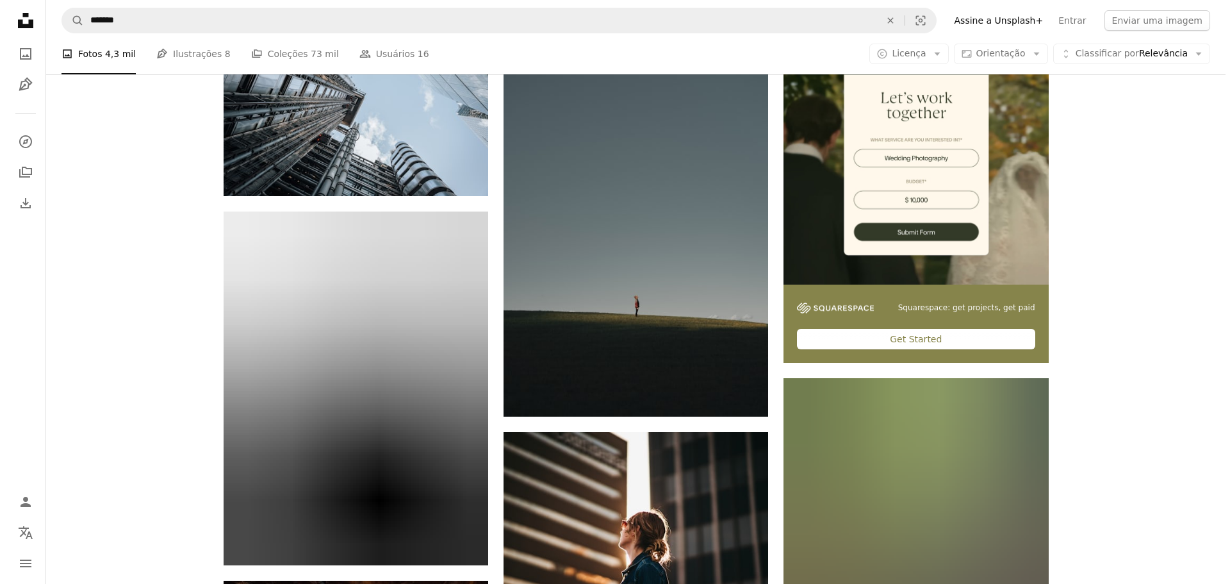
scroll to position [513, 0]
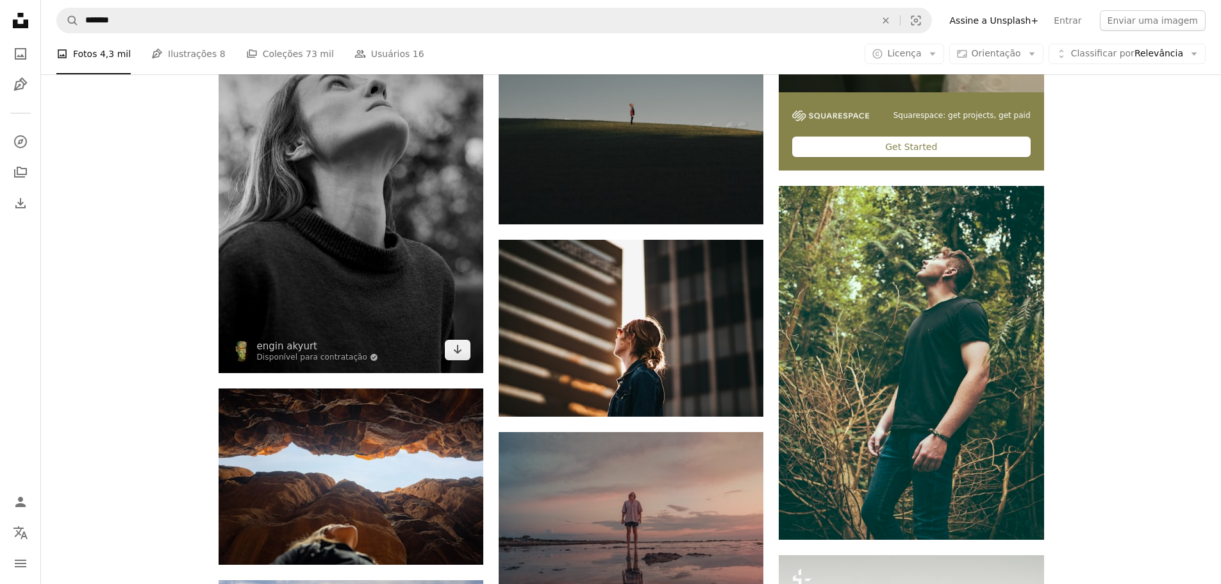
click at [343, 170] on img at bounding box center [350, 195] width 265 height 353
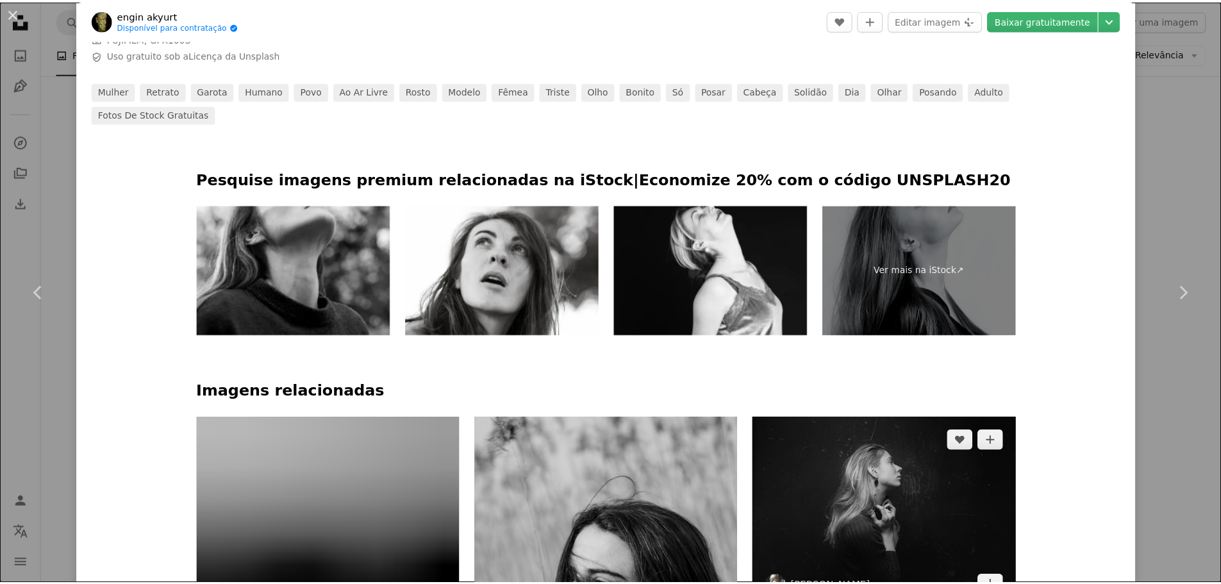
scroll to position [961, 0]
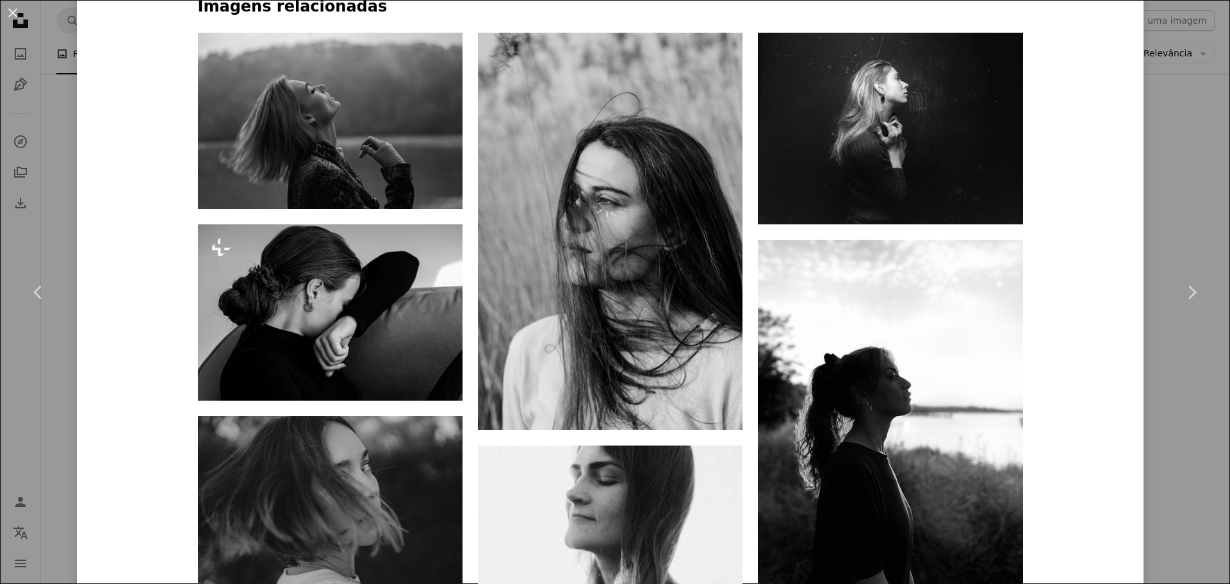
click at [1165, 117] on div "An X shape Chevron left Chevron right engin akyurt Disponível para contratação …" at bounding box center [615, 292] width 1230 height 584
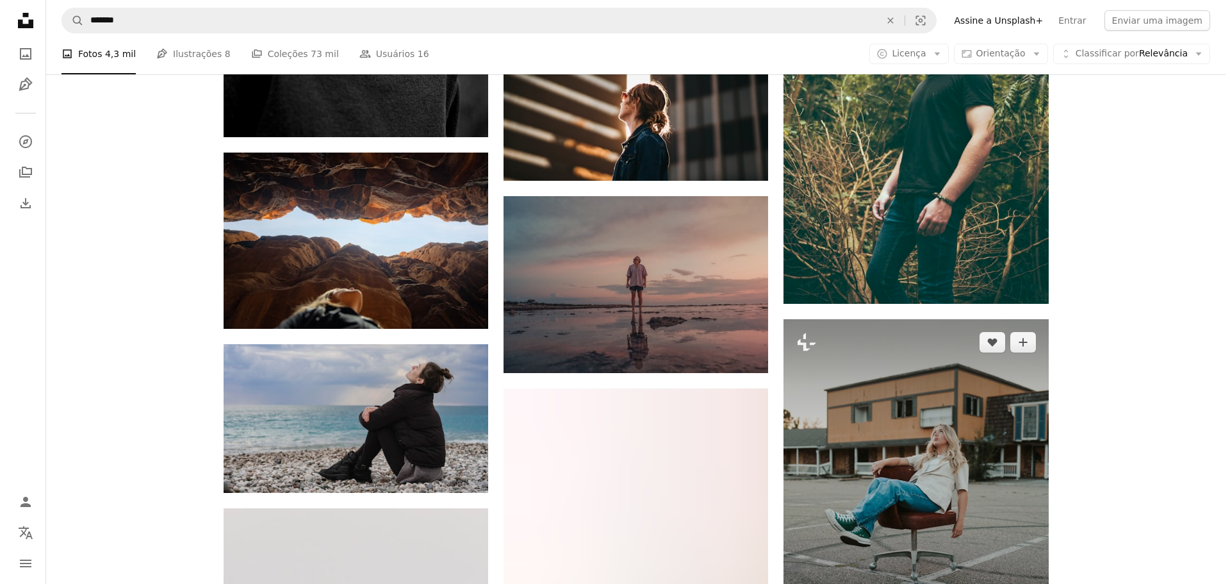
scroll to position [577, 0]
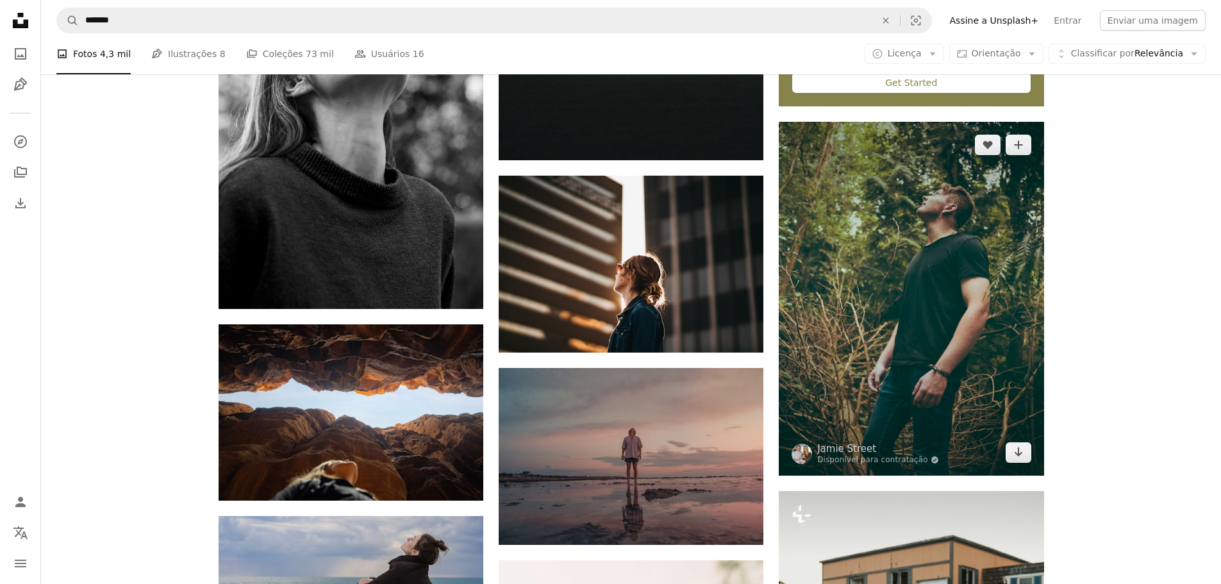
click at [926, 258] on img at bounding box center [910, 298] width 265 height 353
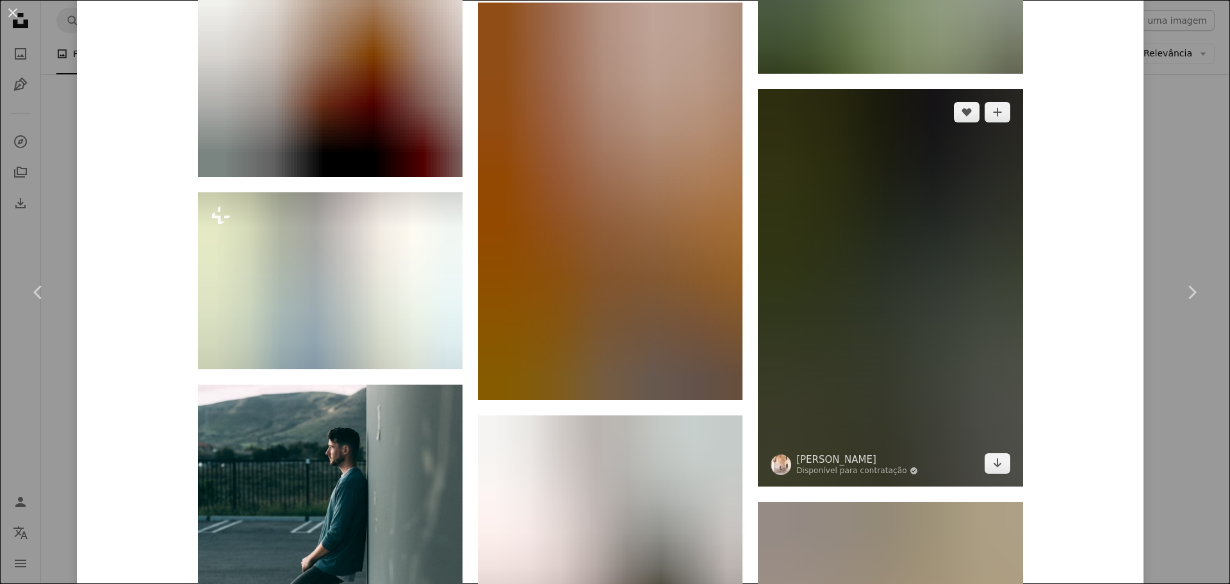
scroll to position [5710, 0]
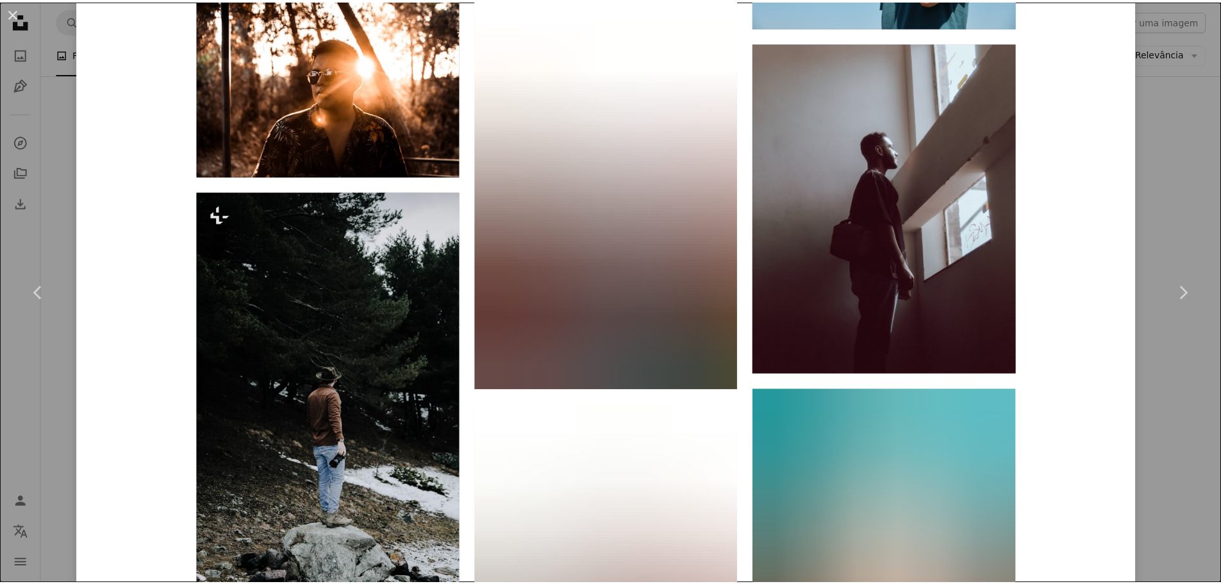
scroll to position [16198, 0]
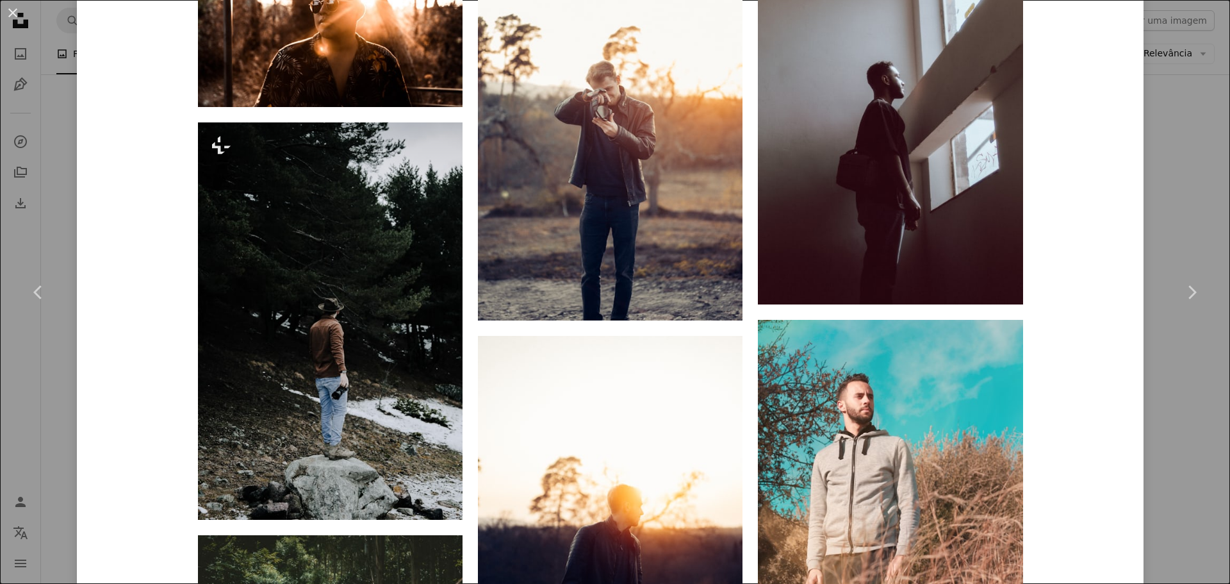
click at [1164, 202] on div "An X shape Chevron left Chevron right Jamie Street Disponível para contratação …" at bounding box center [615, 292] width 1230 height 584
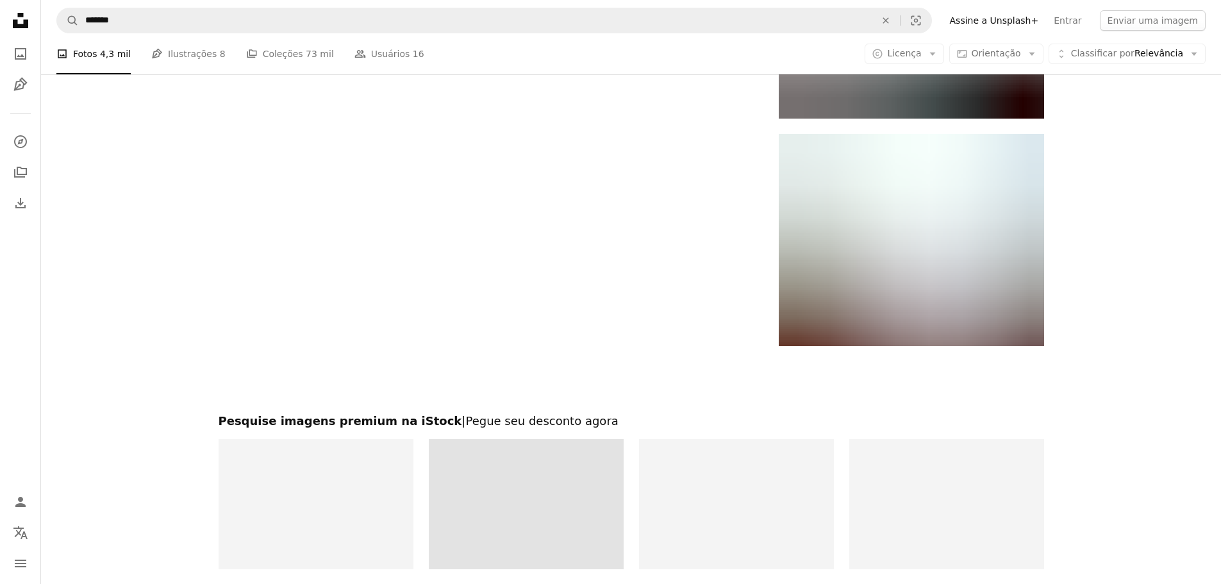
scroll to position [2306, 0]
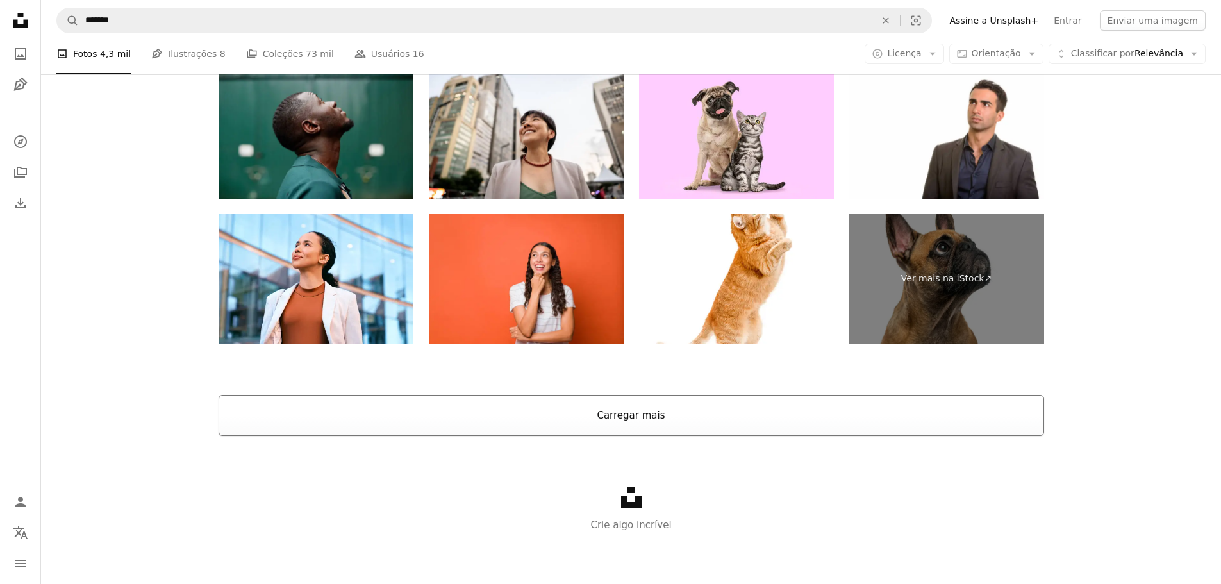
click at [629, 429] on button "Carregar mais" at bounding box center [630, 415] width 825 height 41
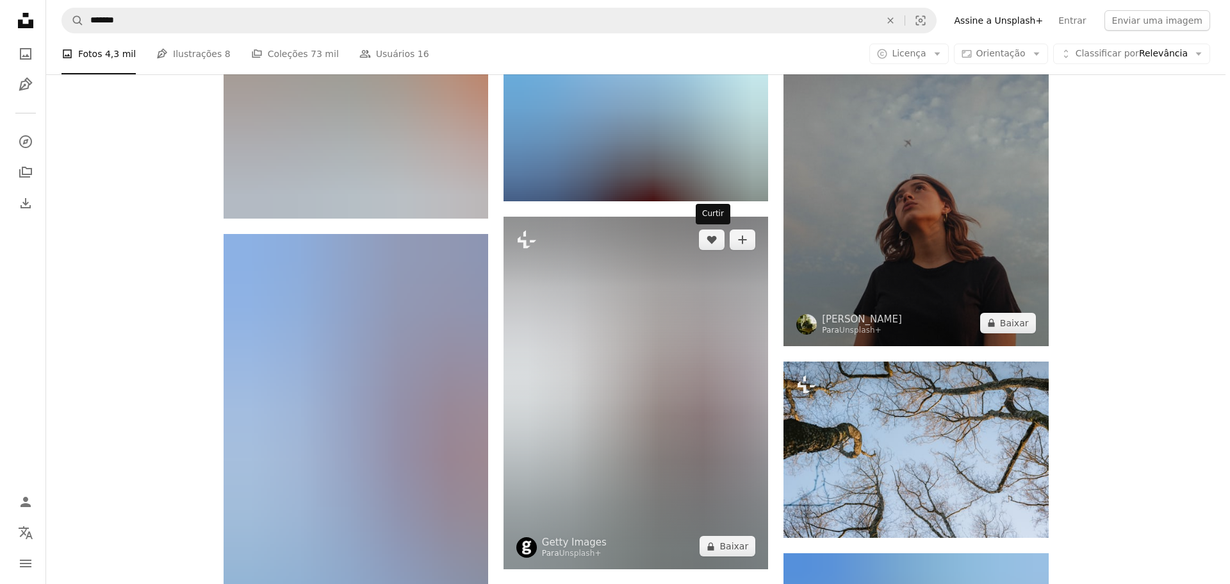
scroll to position [15437, 0]
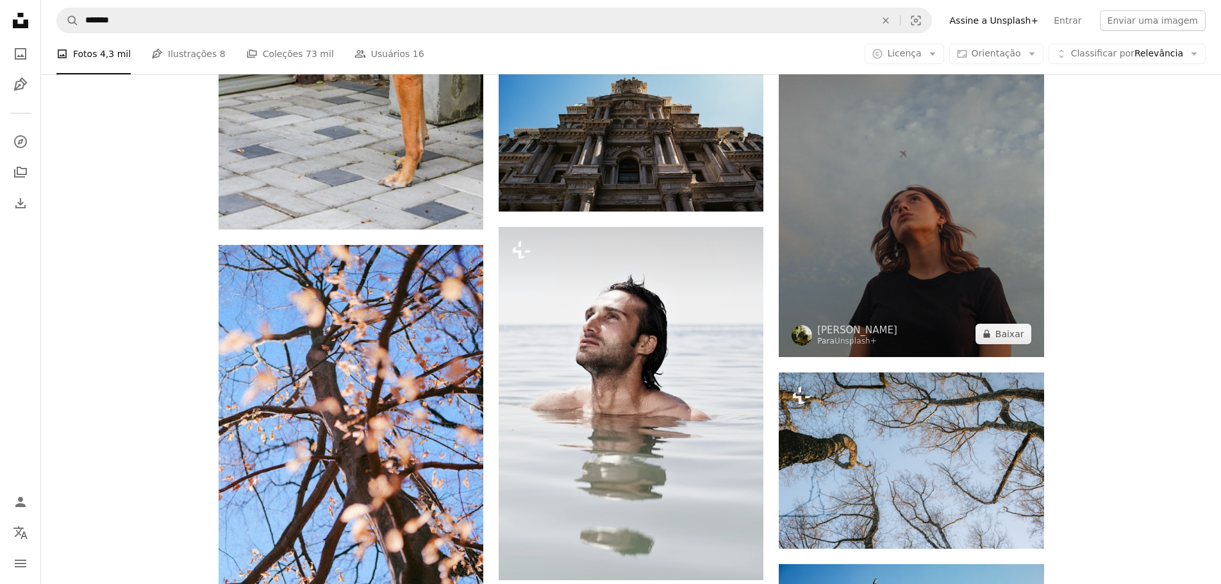
click at [989, 255] on img at bounding box center [910, 158] width 265 height 397
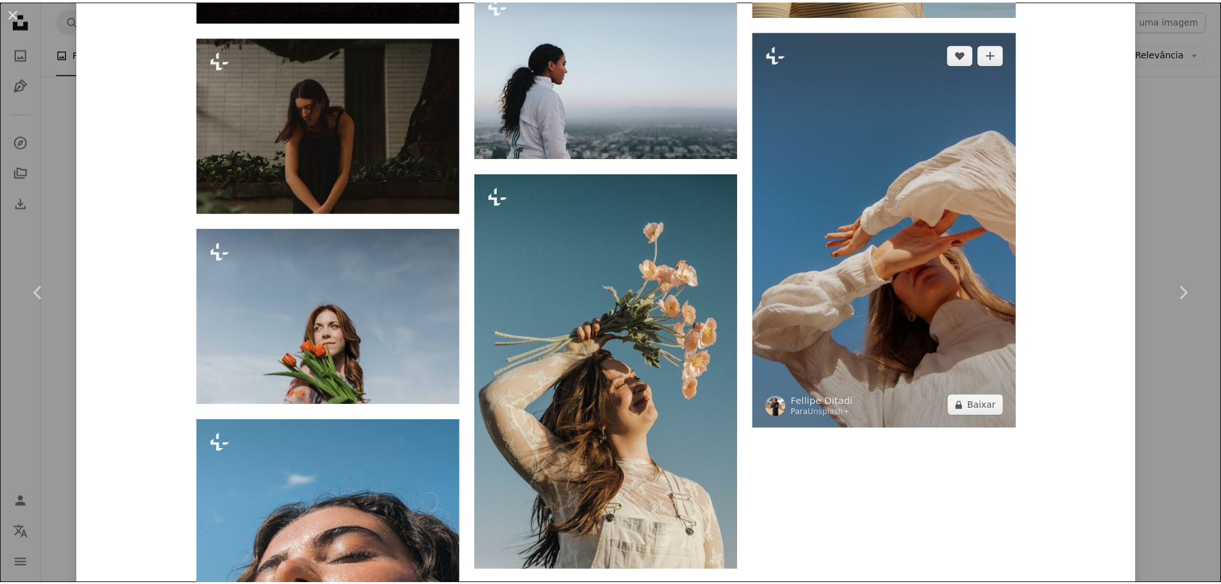
scroll to position [4485, 0]
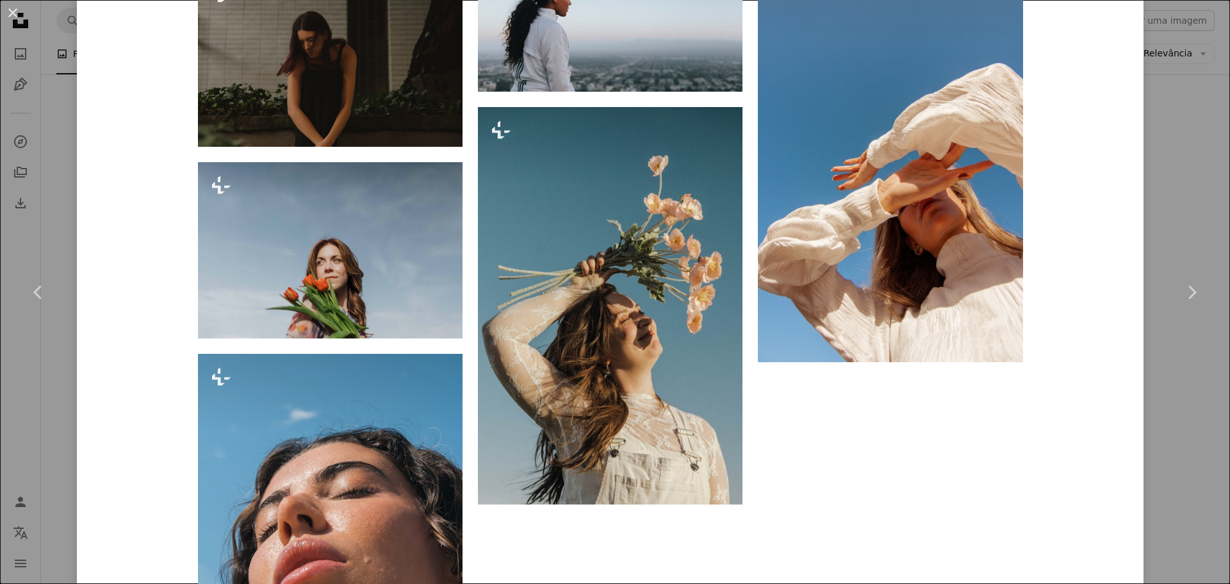
drag, startPoint x: 1167, startPoint y: 172, endPoint x: 1174, endPoint y: 199, distance: 27.4
click at [1167, 172] on div "An X shape Chevron left Chevron right [PERSON_NAME] Para Unsplash+ A heart A pl…" at bounding box center [615, 292] width 1230 height 584
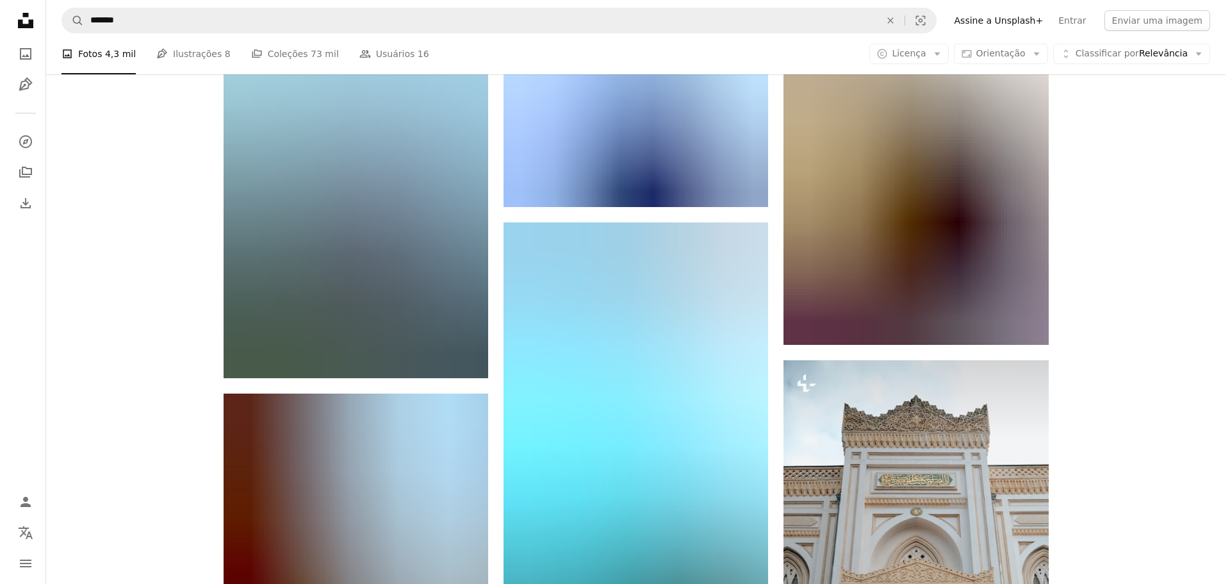
scroll to position [26713, 0]
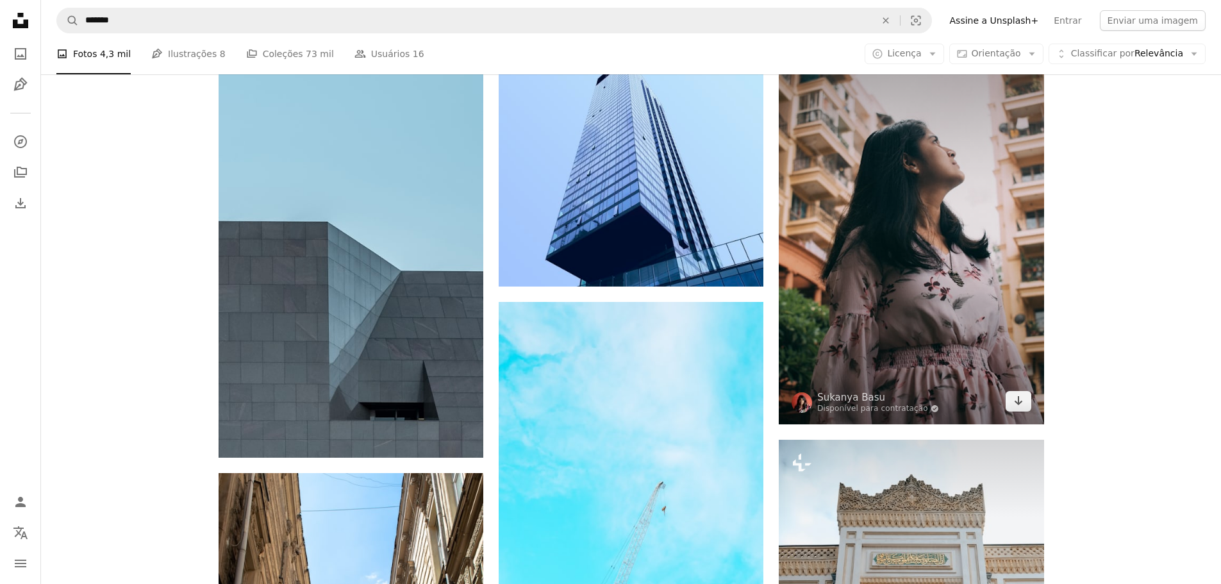
click at [959, 252] on img at bounding box center [910, 225] width 265 height 397
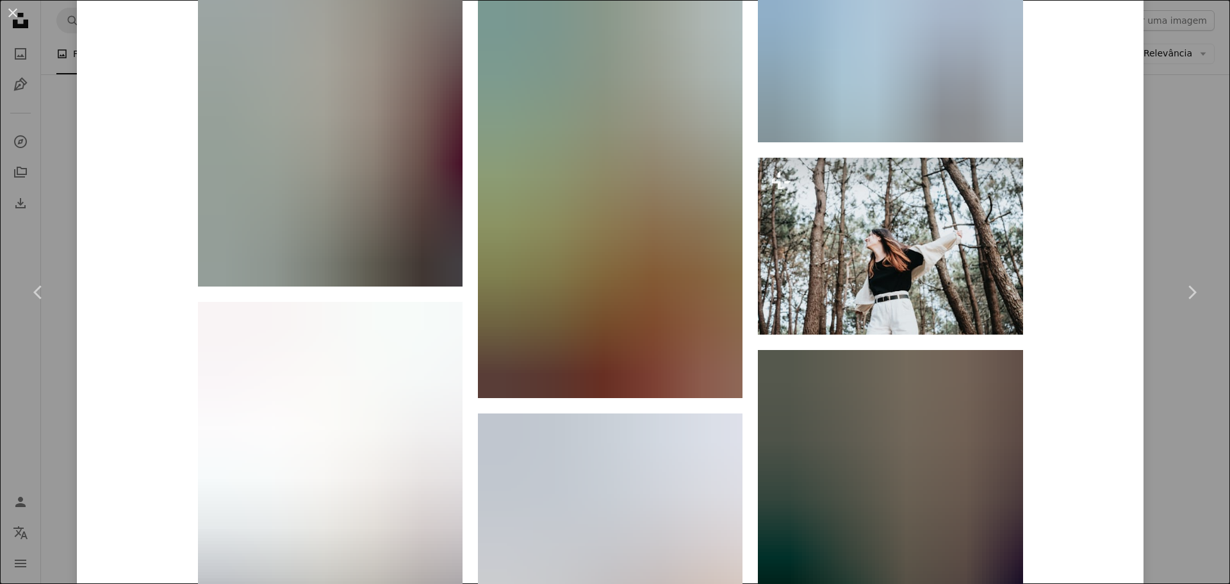
scroll to position [7368, 0]
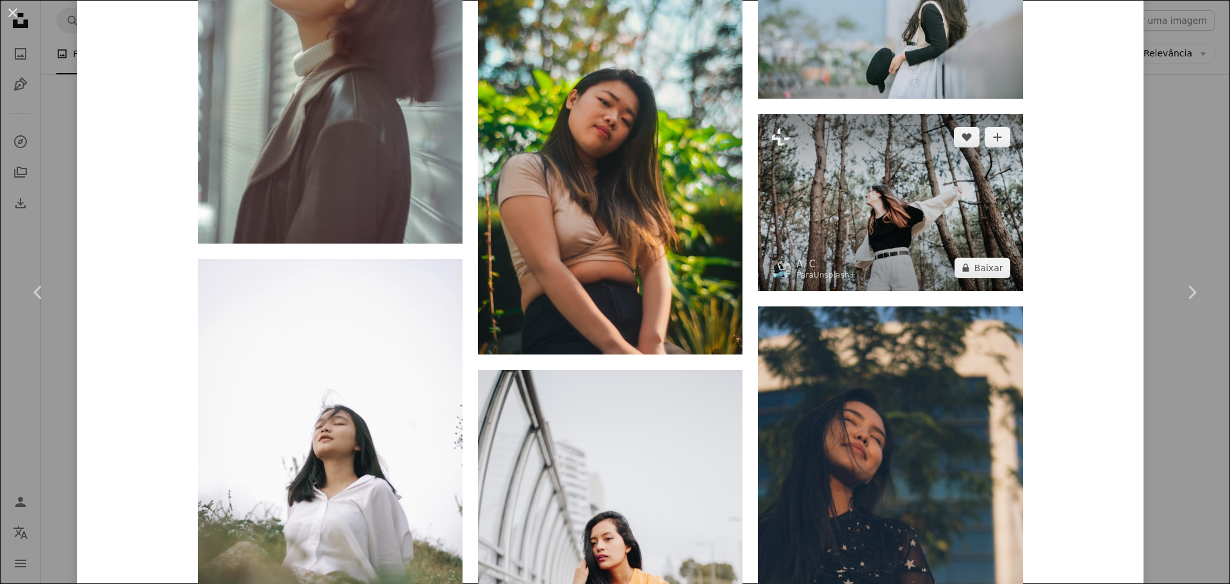
click at [904, 229] on img at bounding box center [890, 202] width 265 height 176
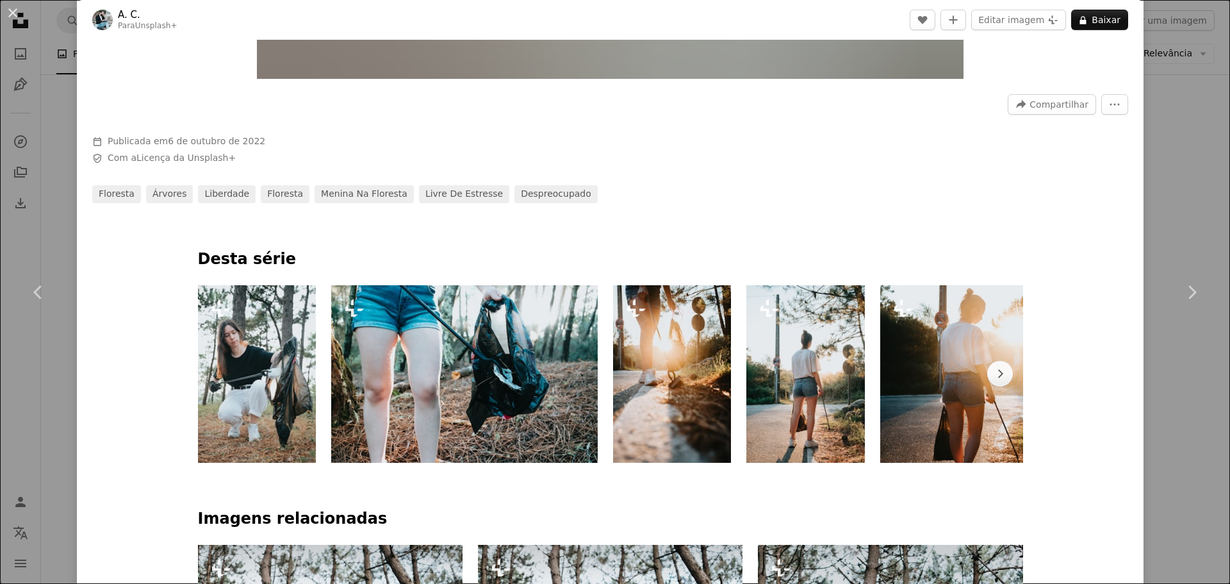
scroll to position [705, 0]
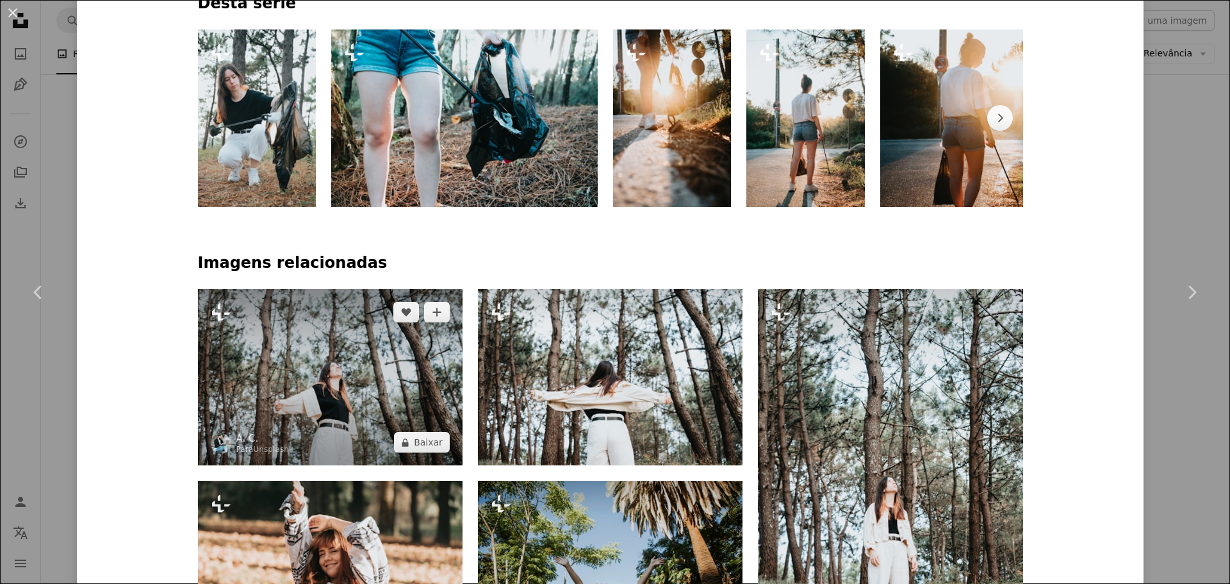
click at [249, 388] on img at bounding box center [330, 377] width 265 height 176
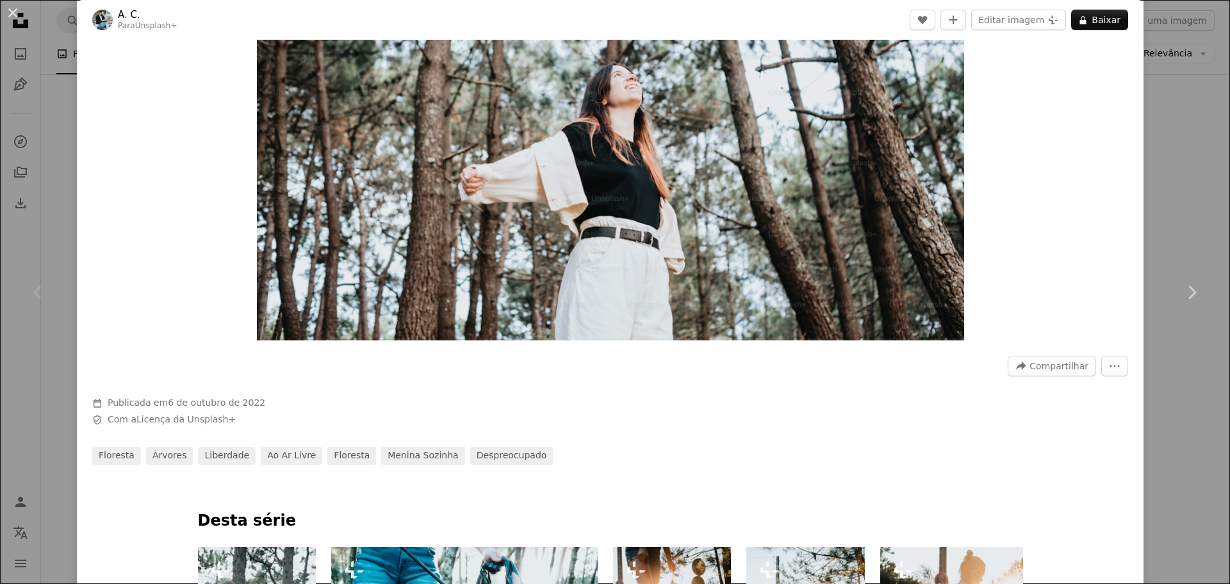
scroll to position [128, 0]
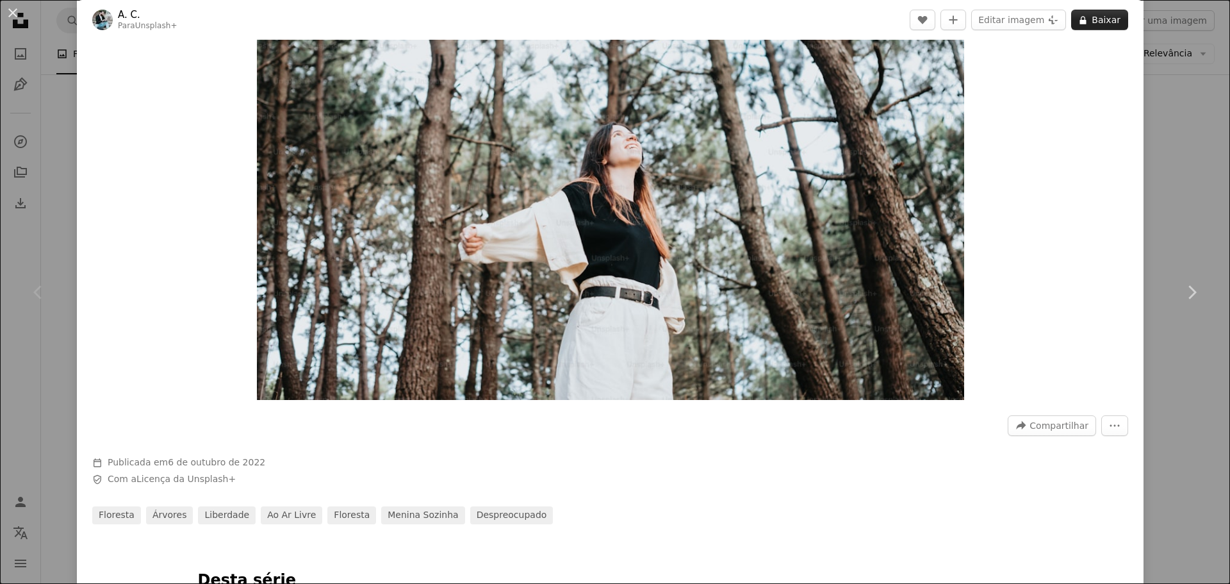
click at [1096, 26] on button "A lock Baixar" at bounding box center [1099, 20] width 57 height 21
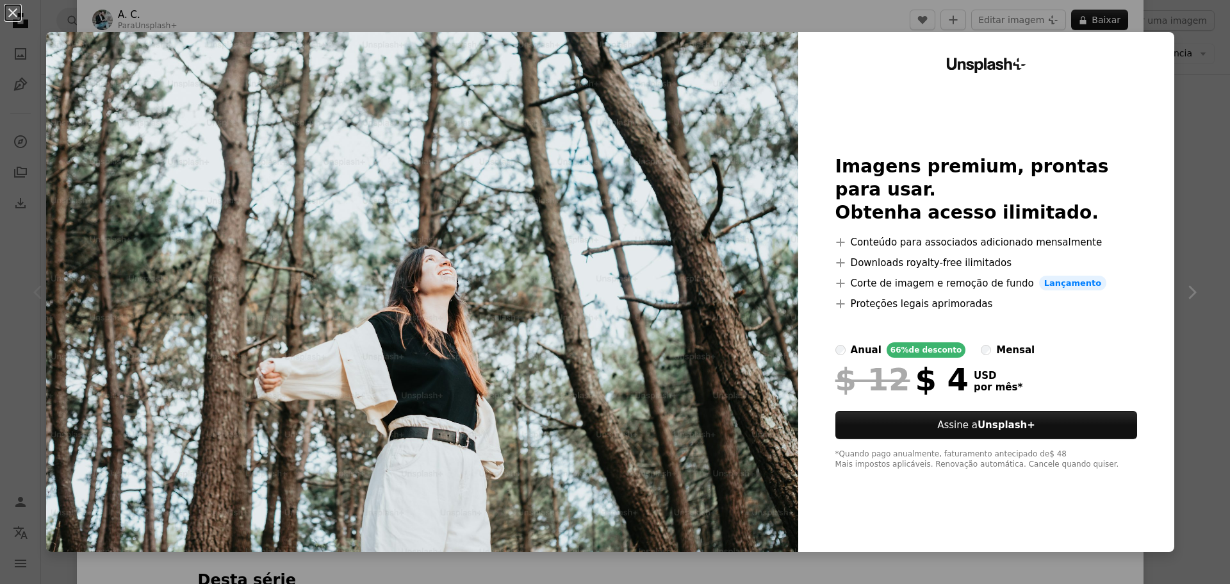
click at [1183, 41] on div "An X shape Unsplash+ Imagens premium, prontas para usar. Obtenha acesso ilimita…" at bounding box center [615, 292] width 1230 height 584
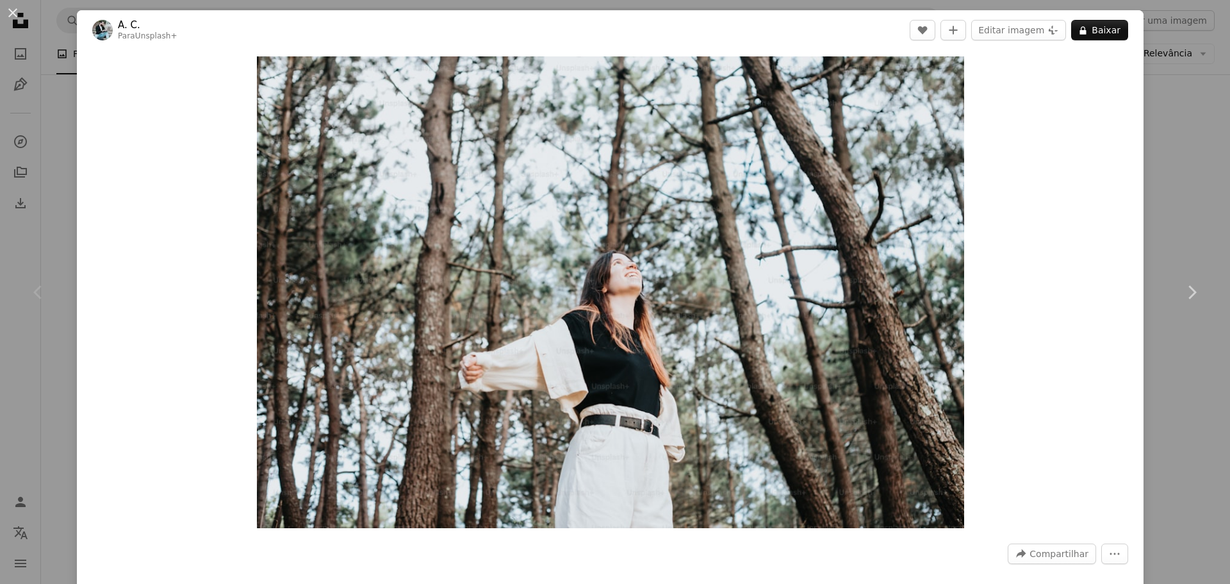
click at [1173, 152] on div "An X shape Chevron left Chevron right A. C. Para Unsplash+ A heart A plus sign …" at bounding box center [615, 292] width 1230 height 584
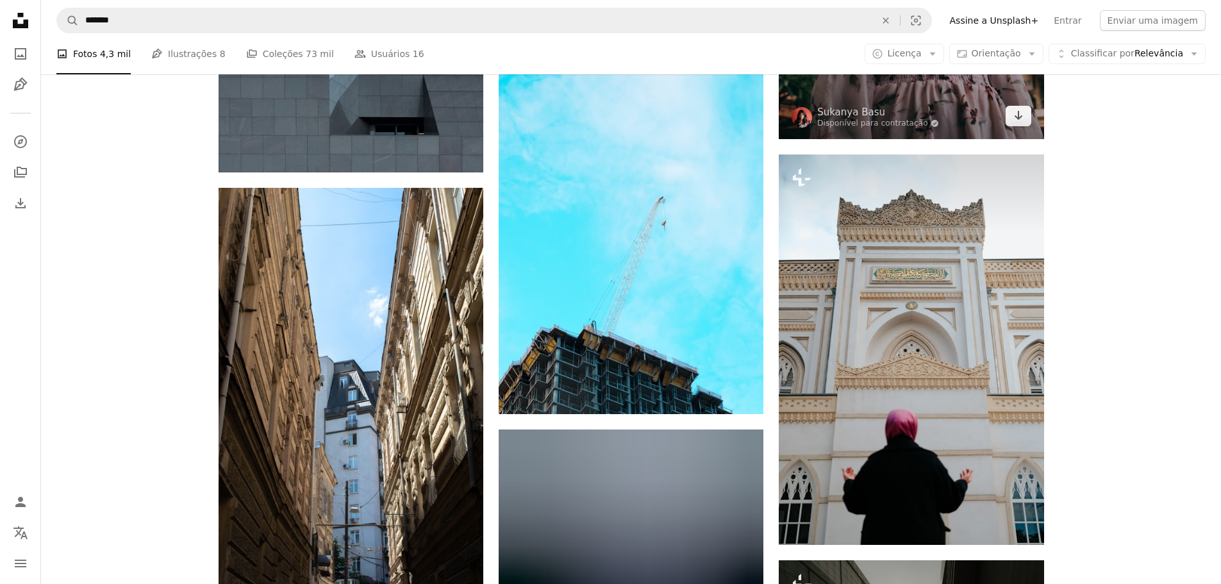
scroll to position [26905, 0]
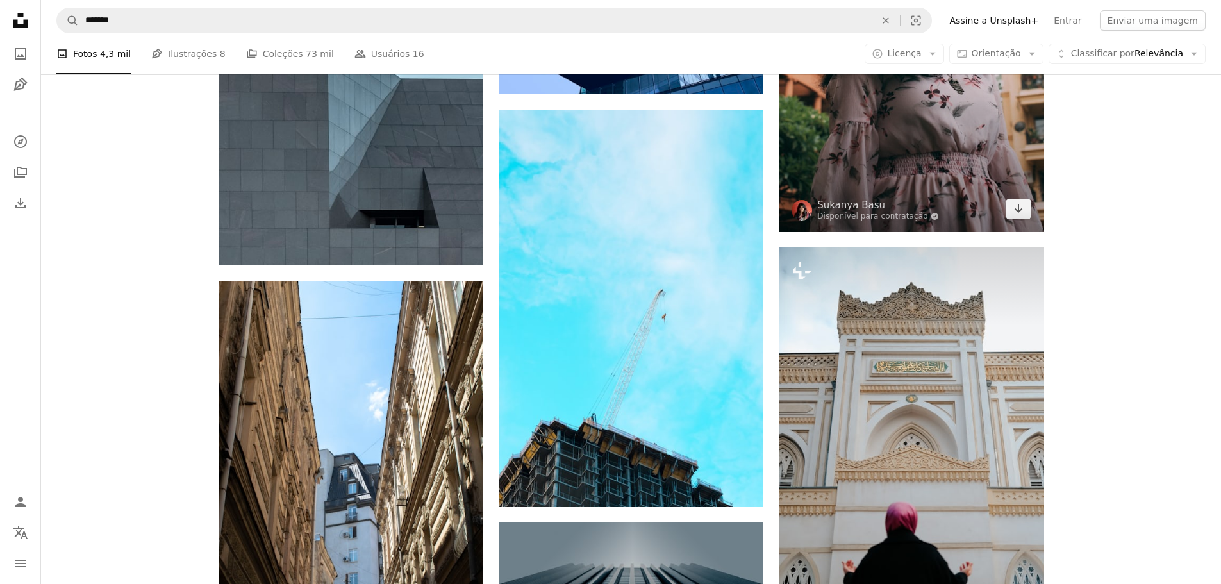
click at [973, 169] on img at bounding box center [910, 33] width 265 height 397
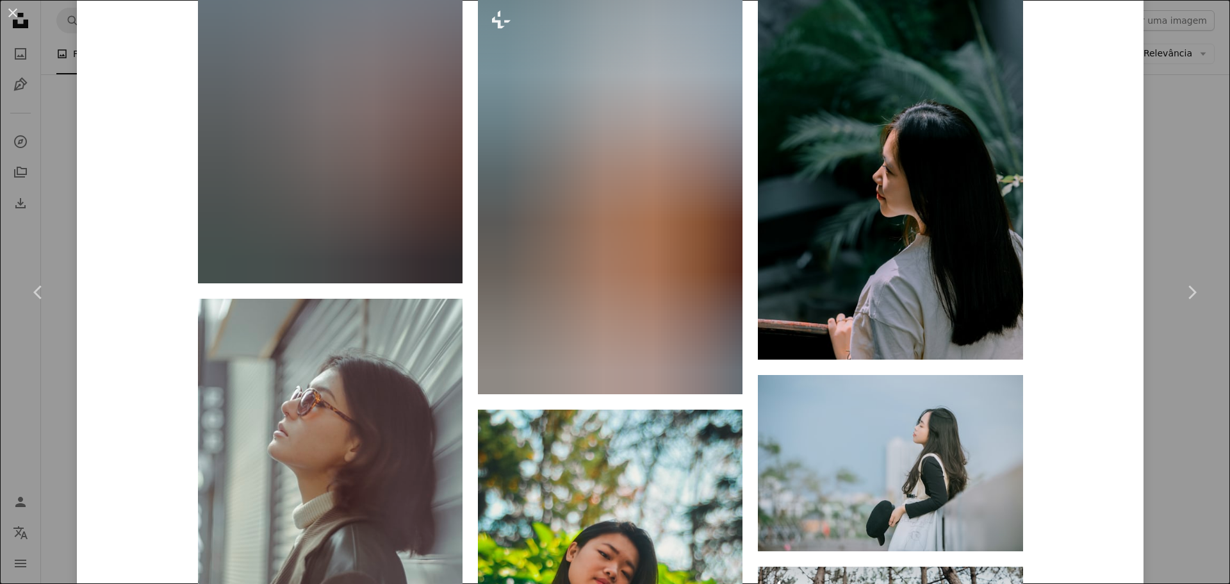
scroll to position [6919, 0]
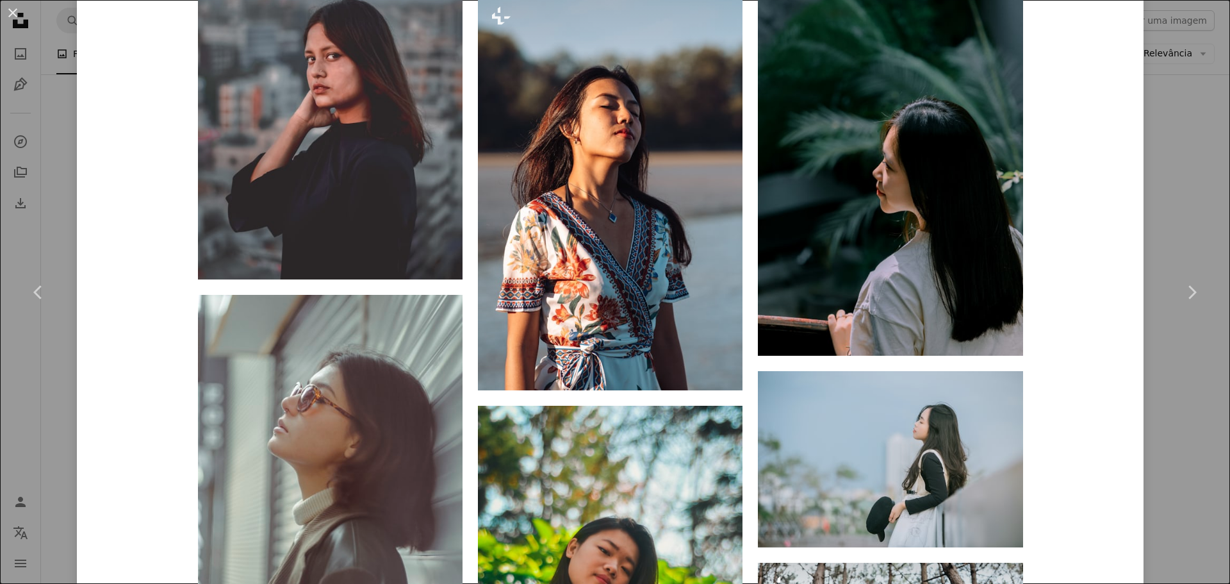
click at [1185, 169] on div "An X shape Chevron left Chevron right Sukanya Basu Disponível para contratação …" at bounding box center [615, 292] width 1230 height 584
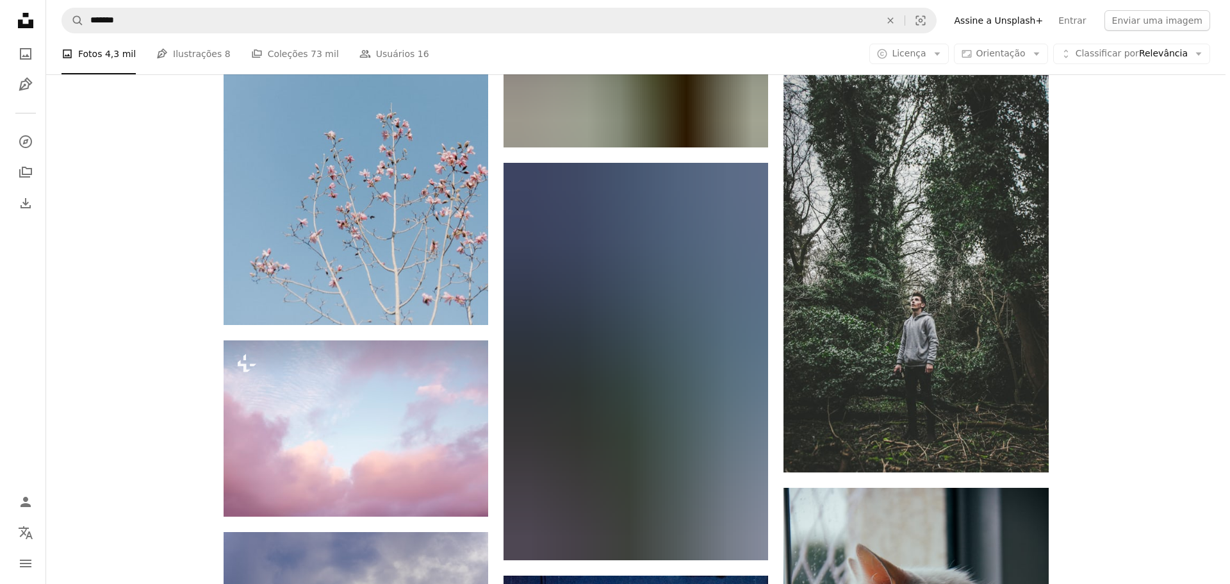
scroll to position [30877, 0]
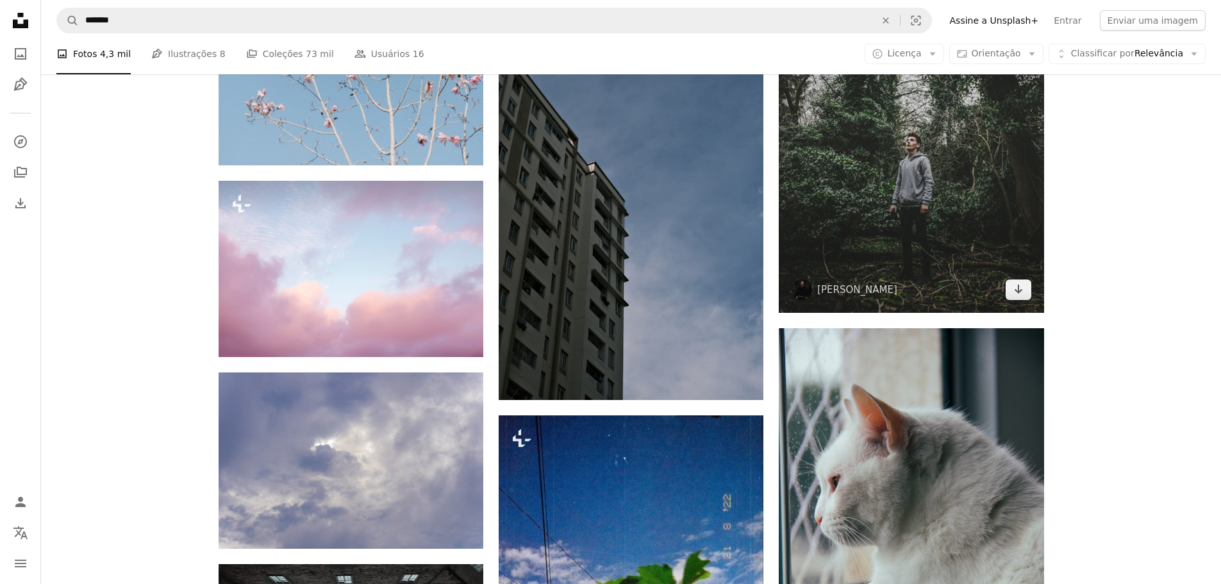
click at [885, 256] on img at bounding box center [910, 113] width 265 height 397
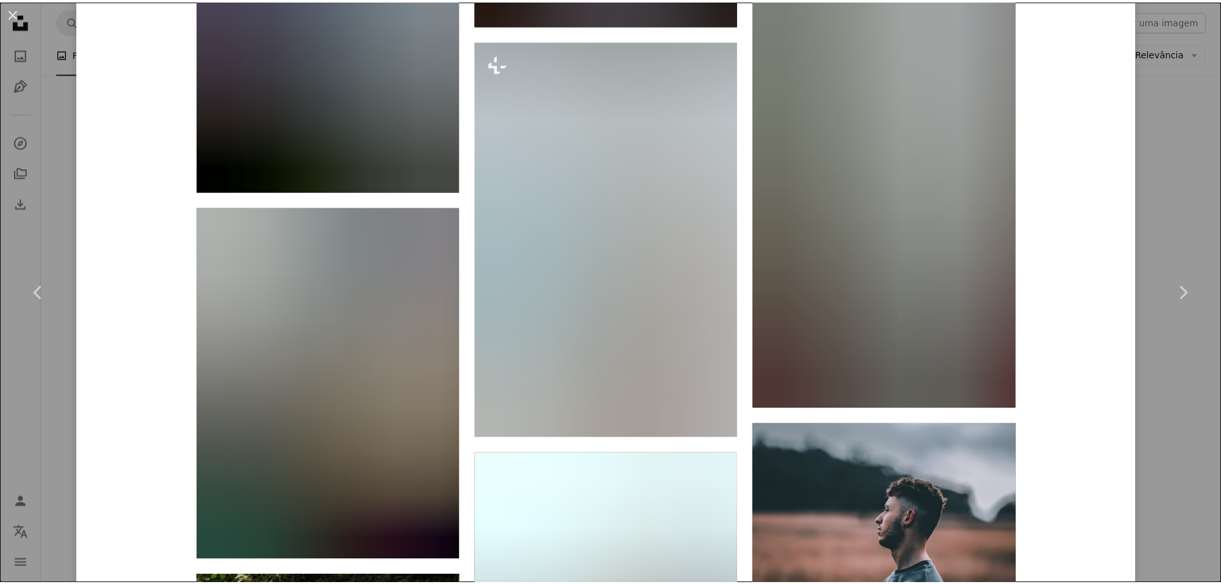
scroll to position [3588, 0]
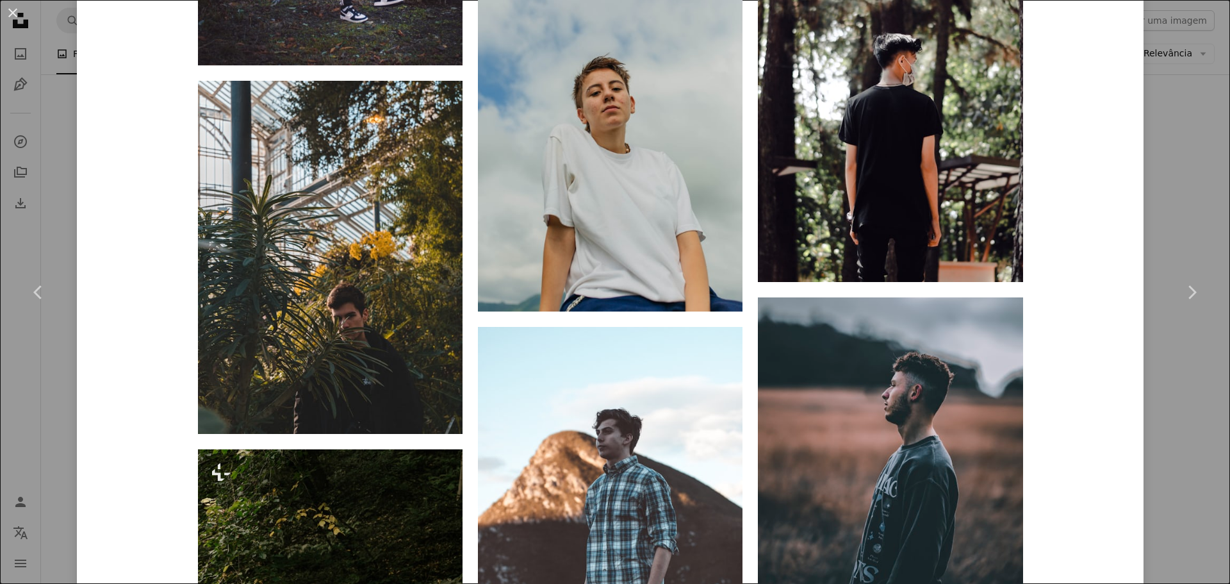
click at [1169, 202] on div "An X shape Chevron left Chevron right [PERSON_NAME] andrewmeasham A heart A plu…" at bounding box center [615, 292] width 1230 height 584
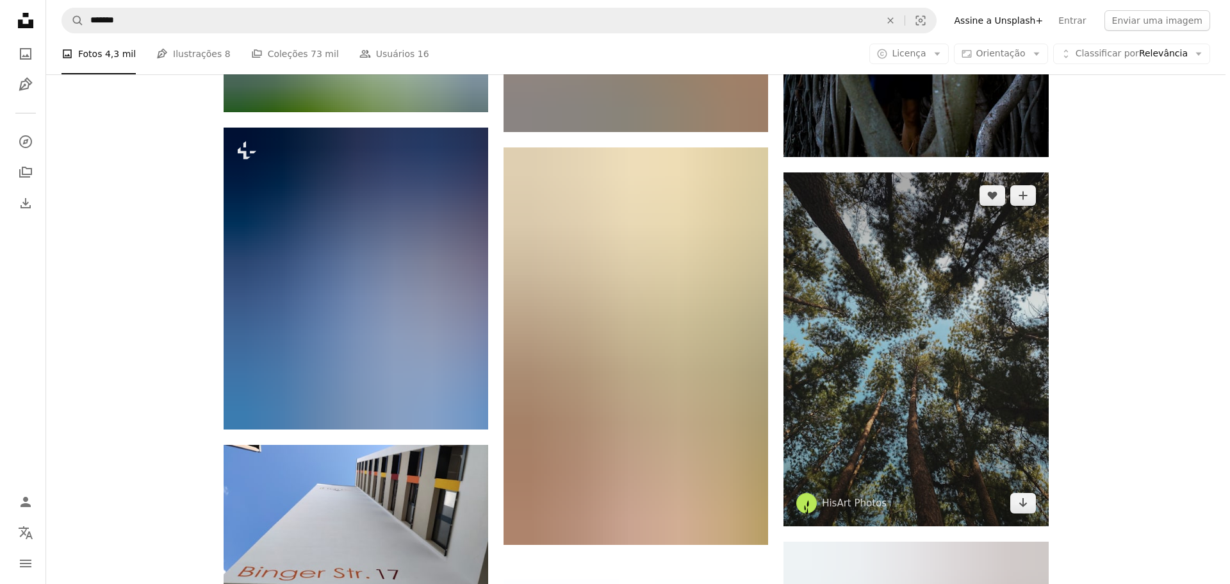
scroll to position [32287, 0]
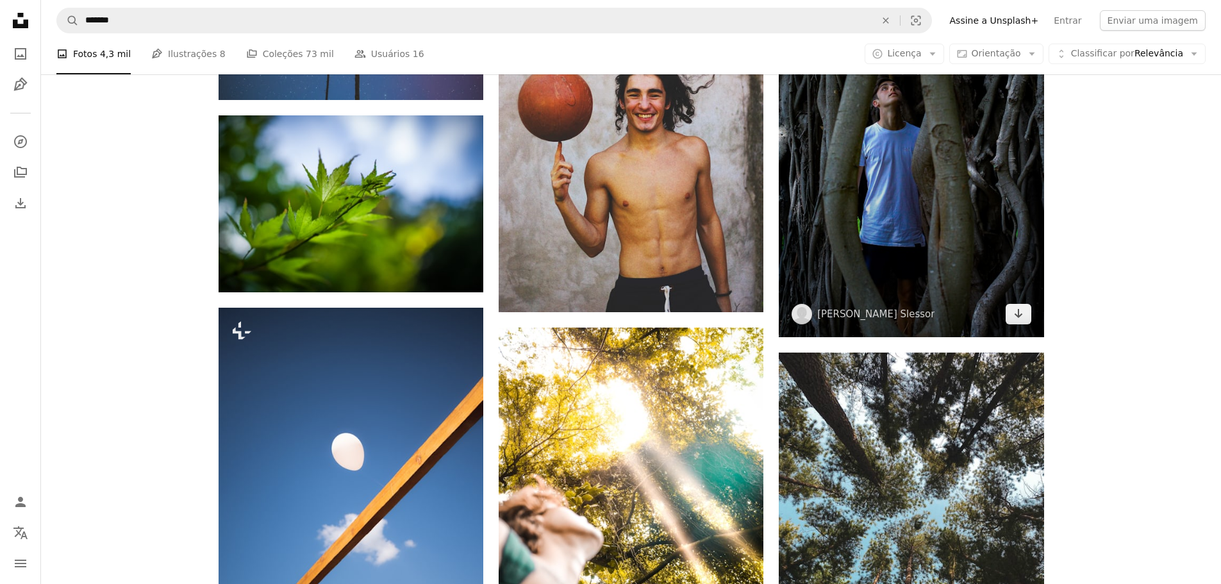
click at [969, 184] on img at bounding box center [910, 138] width 265 height 398
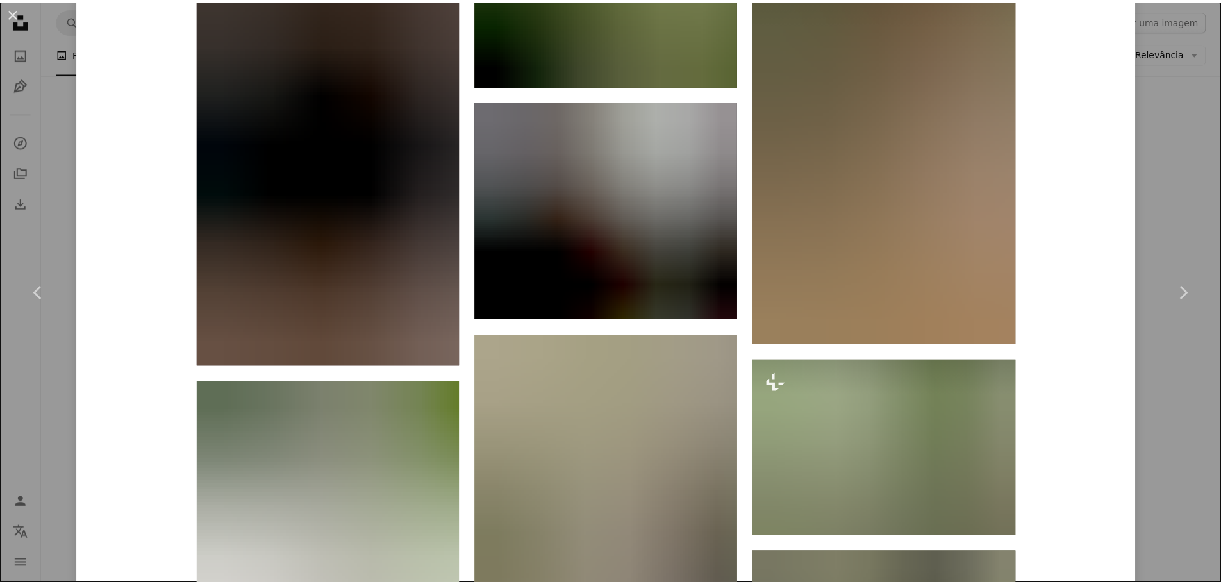
scroll to position [1281, 0]
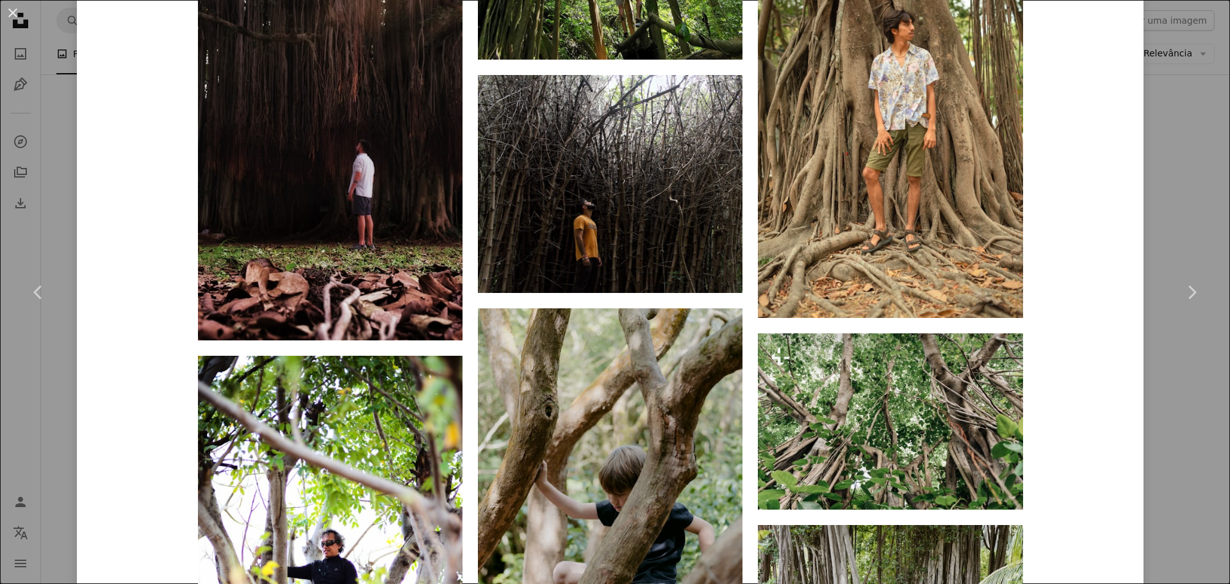
click at [1195, 156] on div "An X shape Chevron left Chevron right [PERSON_NAME] Slessor baileyslessor A hea…" at bounding box center [615, 292] width 1230 height 584
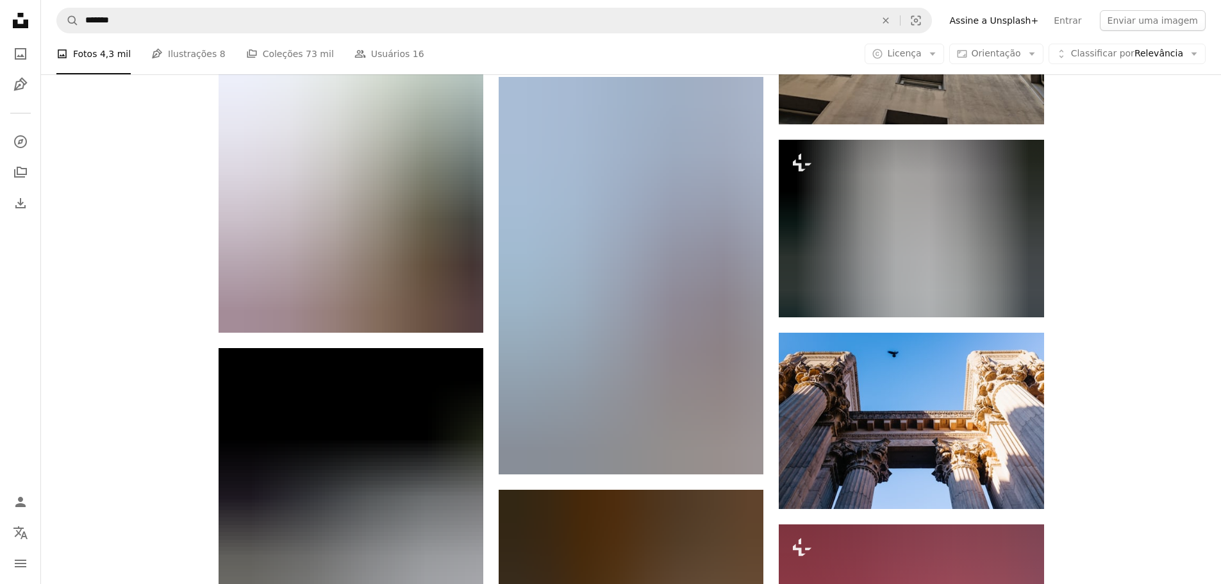
scroll to position [35875, 0]
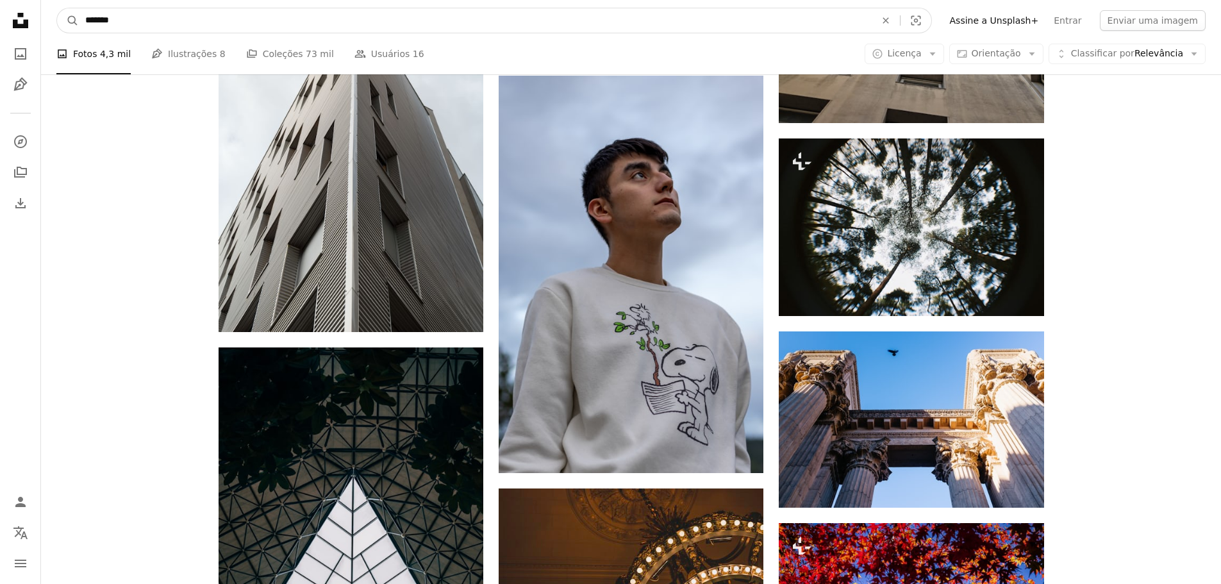
click at [164, 28] on input "*******" at bounding box center [475, 20] width 793 height 24
type input "**********"
click at [57, 8] on button "A magnifying glass" at bounding box center [68, 20] width 22 height 24
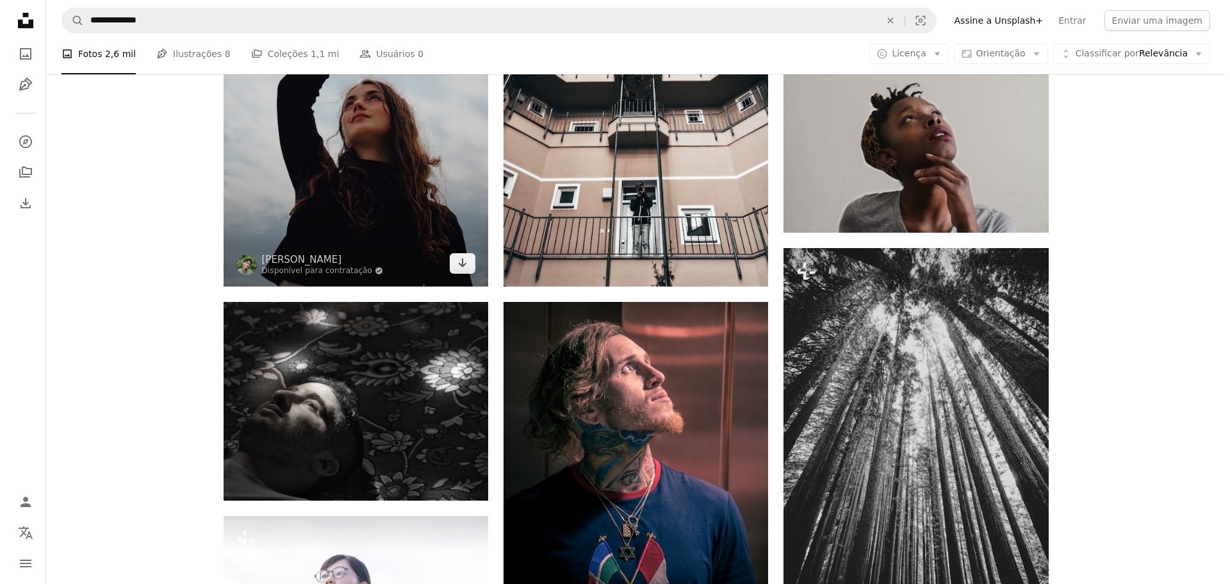
scroll to position [961, 0]
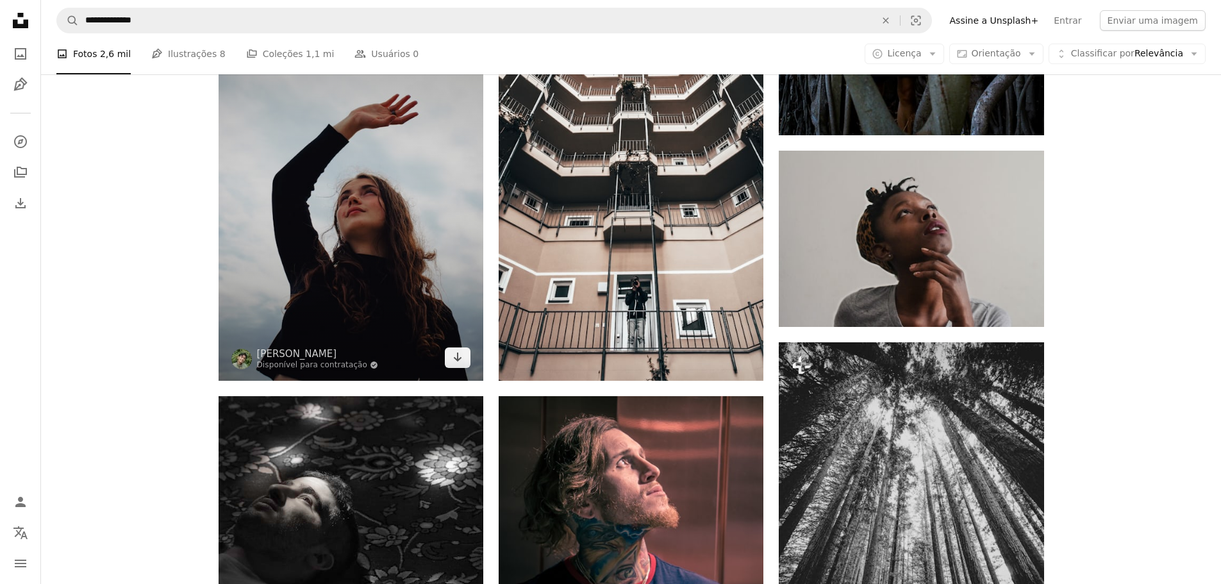
click at [383, 250] on img at bounding box center [350, 181] width 265 height 397
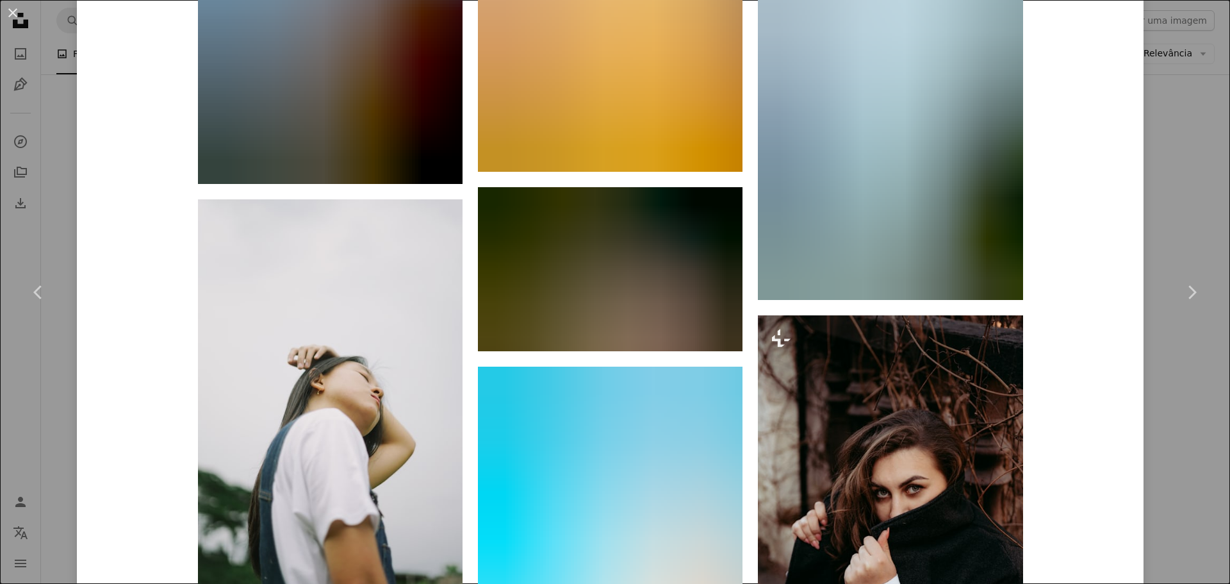
scroll to position [30192, 0]
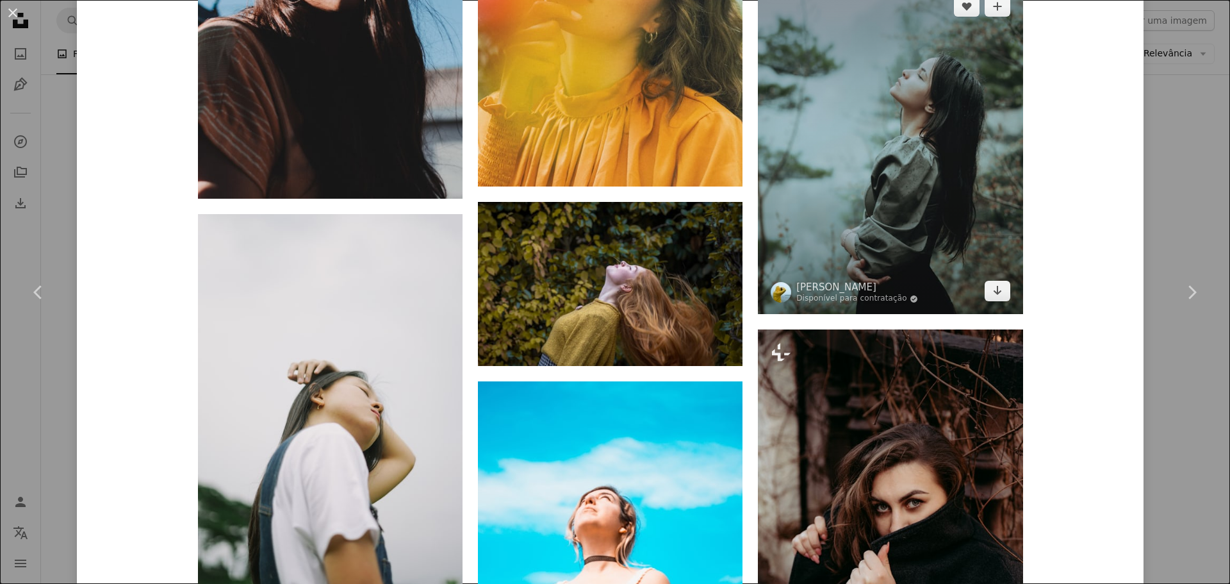
click at [860, 252] on img at bounding box center [890, 148] width 265 height 331
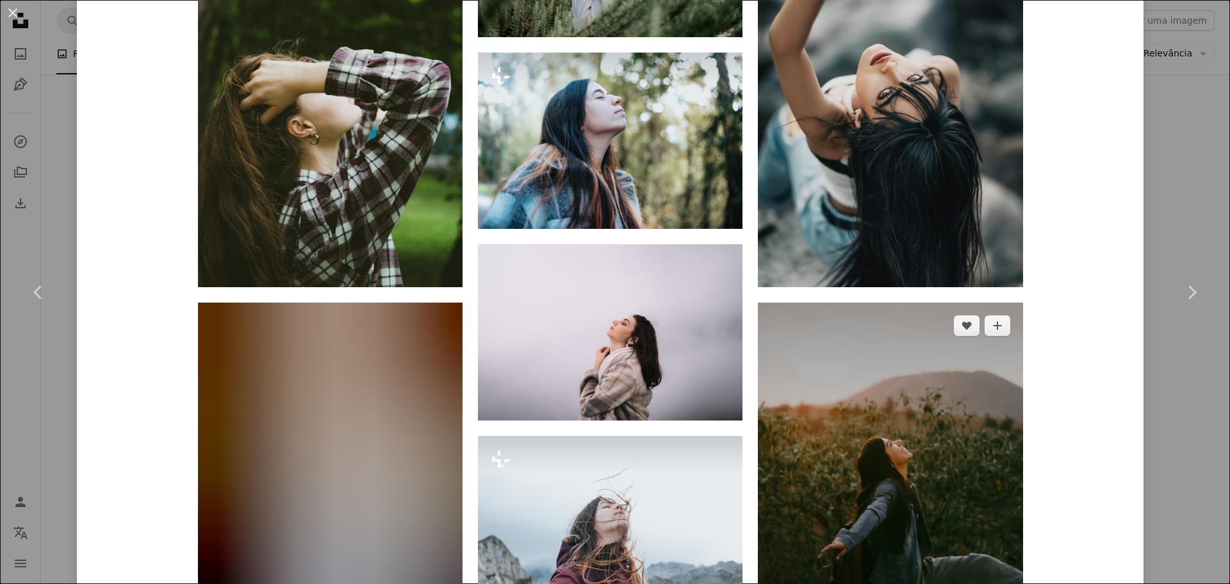
scroll to position [1666, 0]
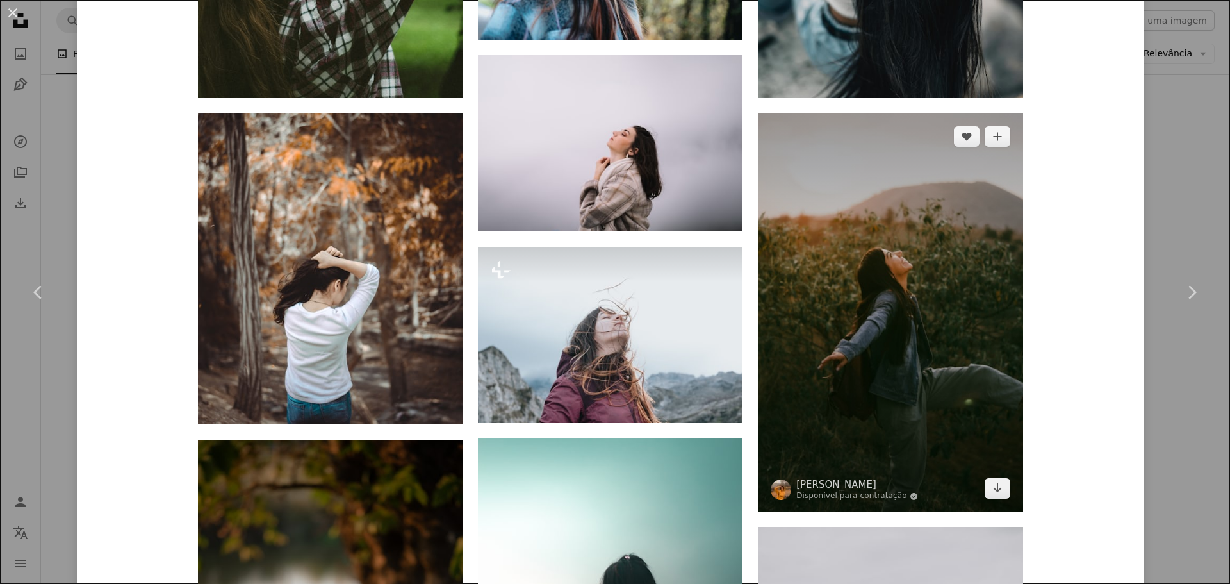
click at [907, 212] on img at bounding box center [890, 312] width 265 height 399
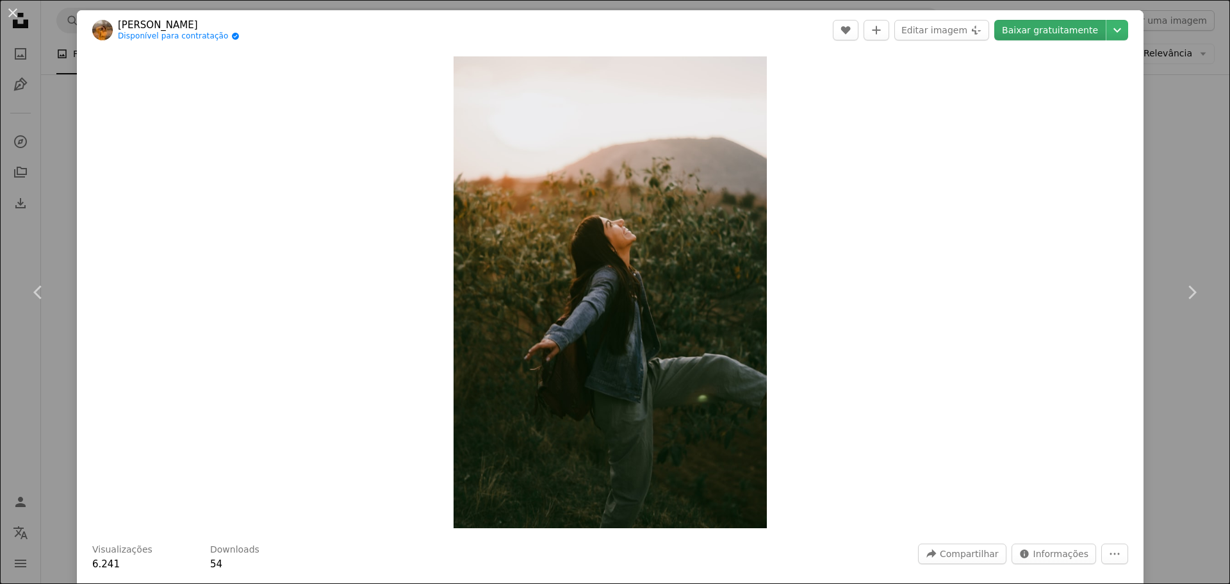
click at [1037, 27] on link "Baixar gratuitamente" at bounding box center [1049, 30] width 111 height 21
